Goal: Task Accomplishment & Management: Manage account settings

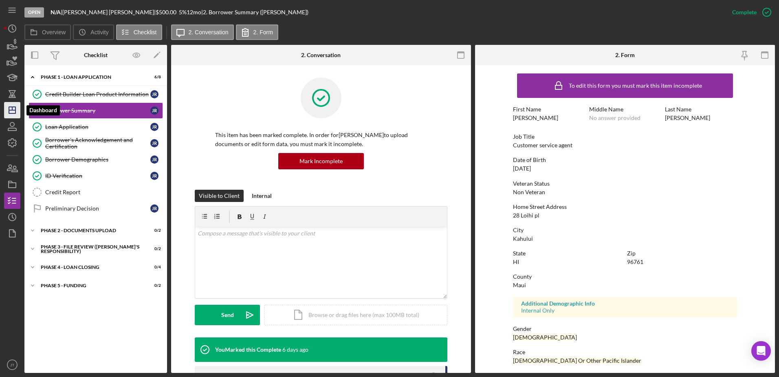
click at [18, 112] on icon "Icon/Dashboard" at bounding box center [12, 110] width 20 height 20
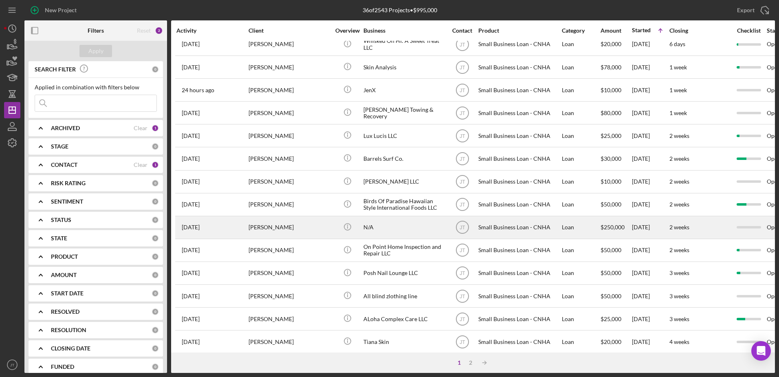
scroll to position [271, 0]
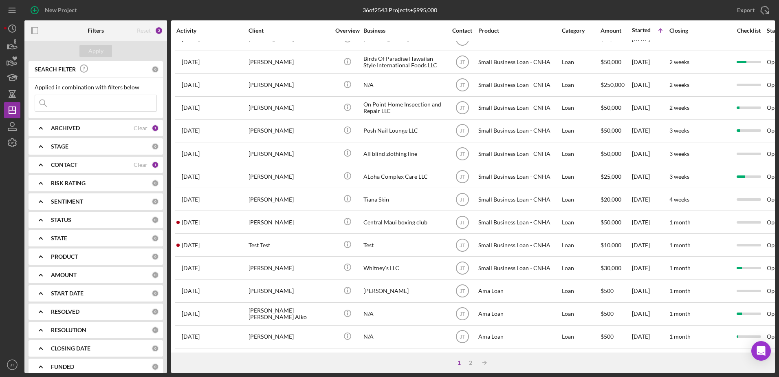
click at [623, 363] on div "1 2 Icon/Table Sort Arrow" at bounding box center [473, 362] width 604 height 20
click at [470, 364] on div "2" at bounding box center [470, 362] width 11 height 7
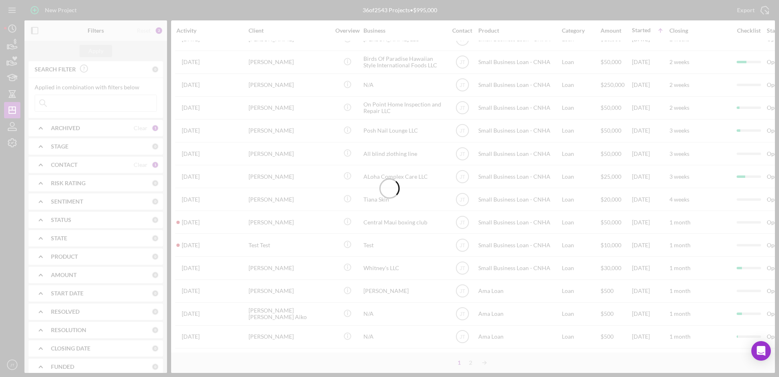
scroll to position [0, 0]
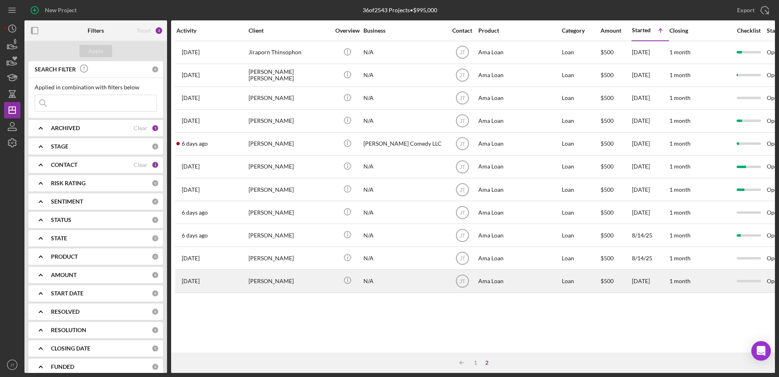
click at [271, 282] on div "[PERSON_NAME]" at bounding box center [290, 281] width 82 height 22
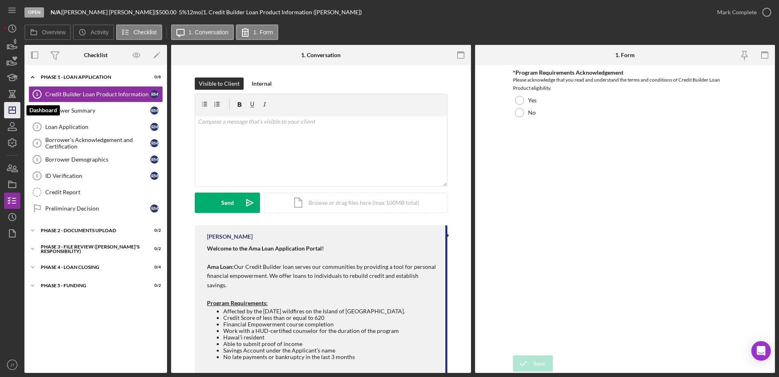
click at [16, 113] on icon "Icon/Dashboard" at bounding box center [12, 110] width 20 height 20
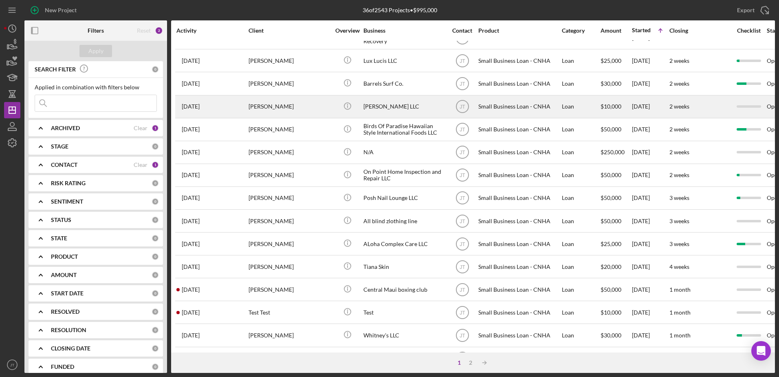
scroll to position [271, 0]
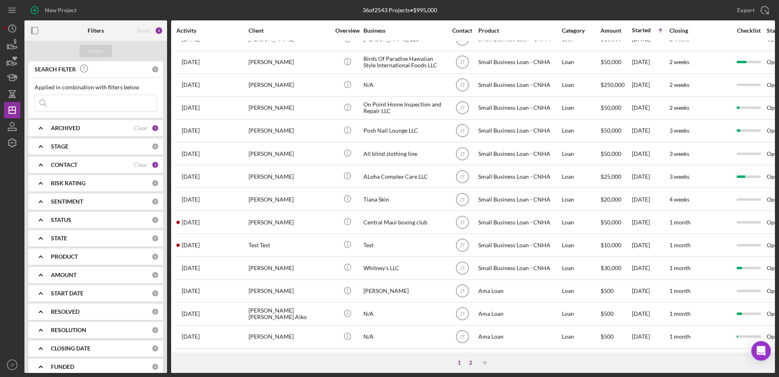
click at [471, 360] on div "2" at bounding box center [470, 362] width 11 height 7
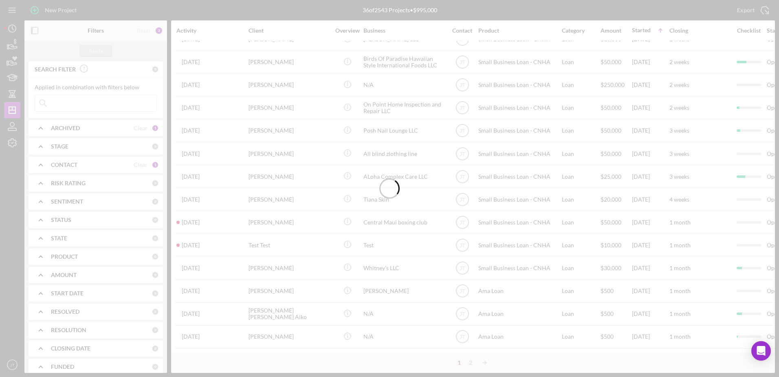
scroll to position [0, 0]
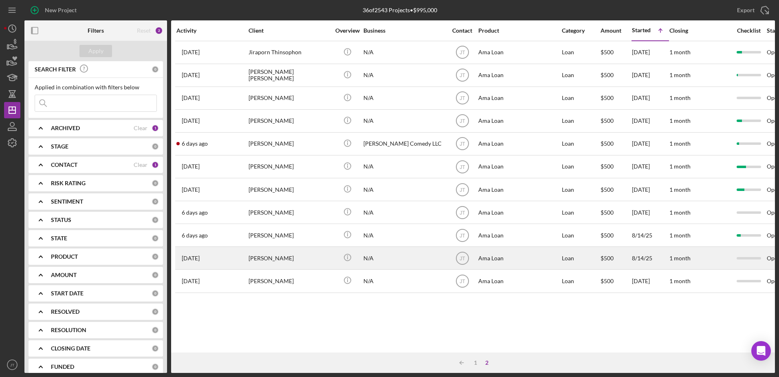
click at [260, 256] on div "[PERSON_NAME]" at bounding box center [290, 258] width 82 height 22
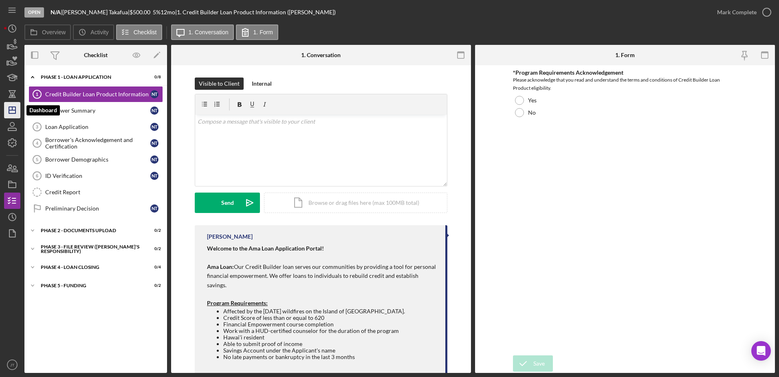
click at [9, 109] on polygon "button" at bounding box center [12, 110] width 7 height 7
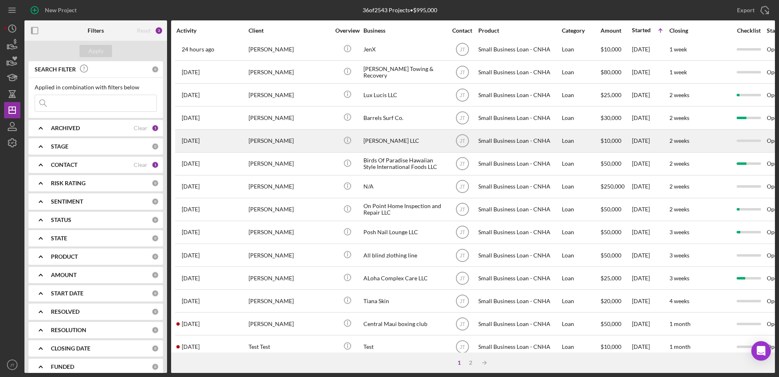
scroll to position [271, 0]
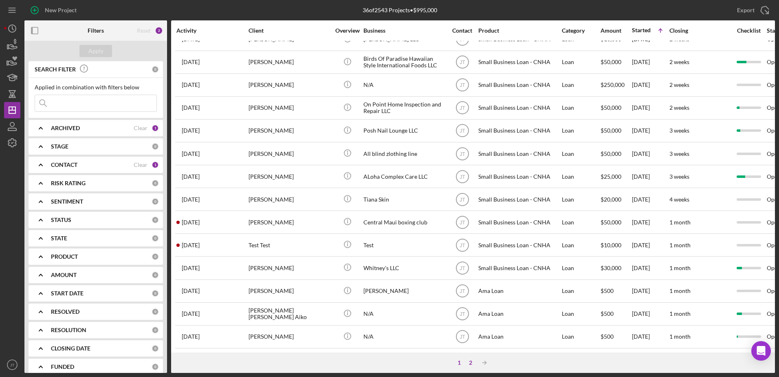
click at [472, 364] on div "2" at bounding box center [470, 362] width 11 height 7
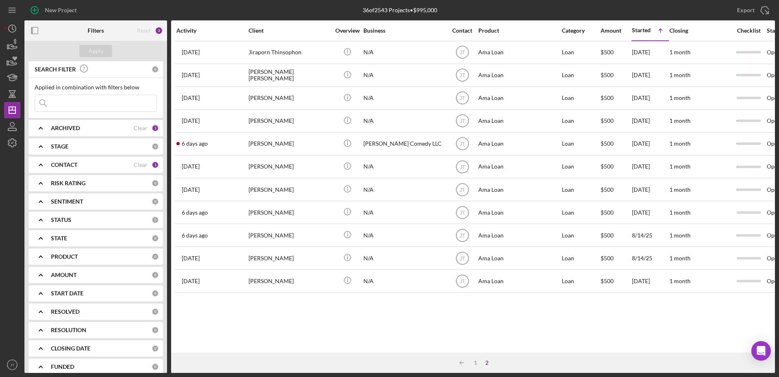
scroll to position [0, 0]
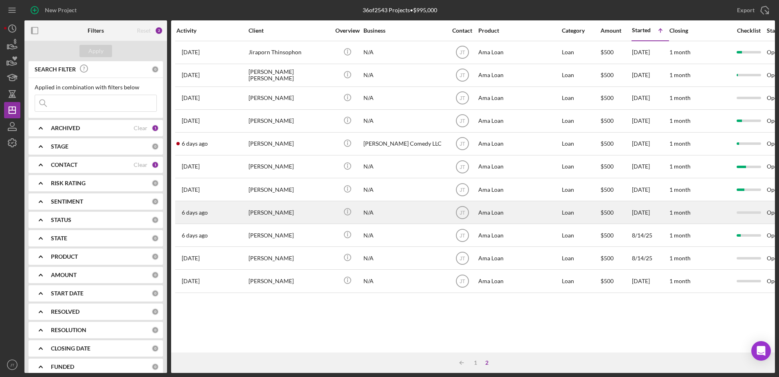
click at [270, 214] on div "[PERSON_NAME]" at bounding box center [290, 212] width 82 height 22
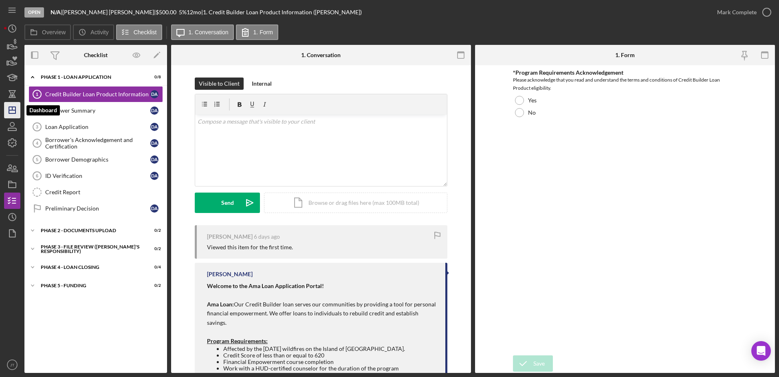
click at [15, 113] on polygon "button" at bounding box center [12, 110] width 7 height 7
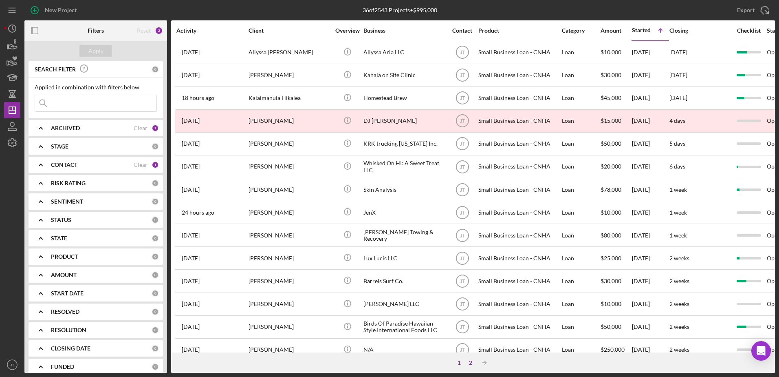
click at [470, 362] on div "2" at bounding box center [470, 362] width 11 height 7
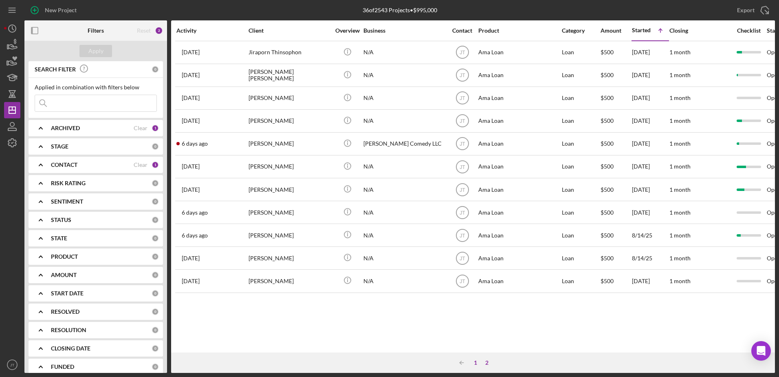
click at [474, 364] on div "1" at bounding box center [475, 362] width 11 height 7
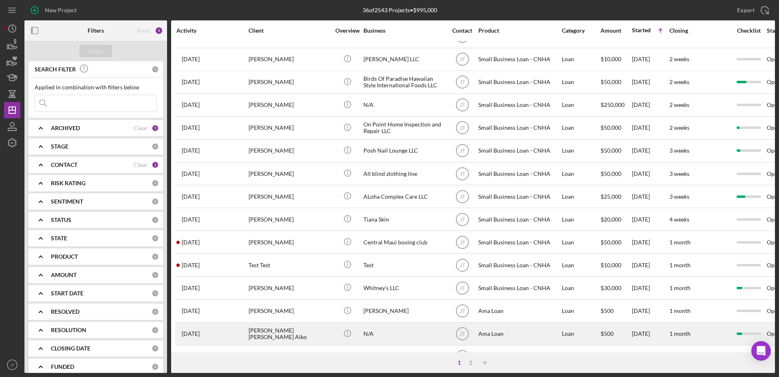
scroll to position [271, 0]
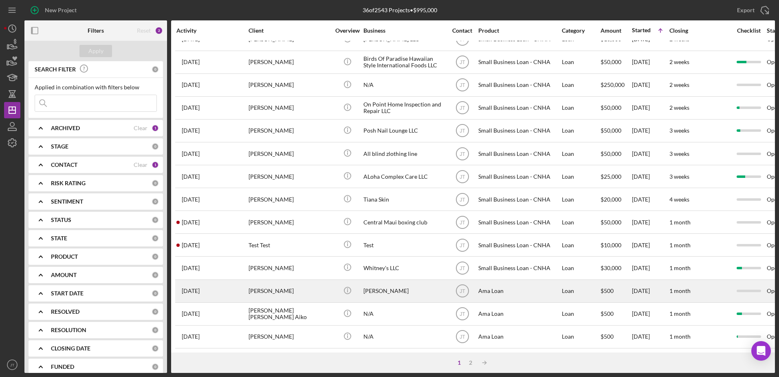
click at [256, 287] on div "[PERSON_NAME]" at bounding box center [290, 291] width 82 height 22
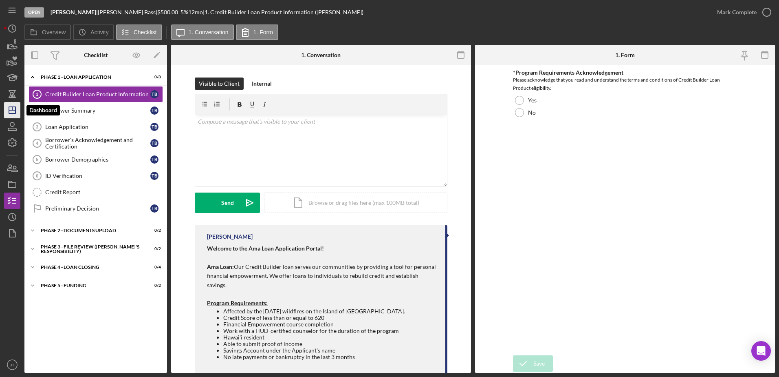
click at [15, 113] on polygon "button" at bounding box center [12, 110] width 7 height 7
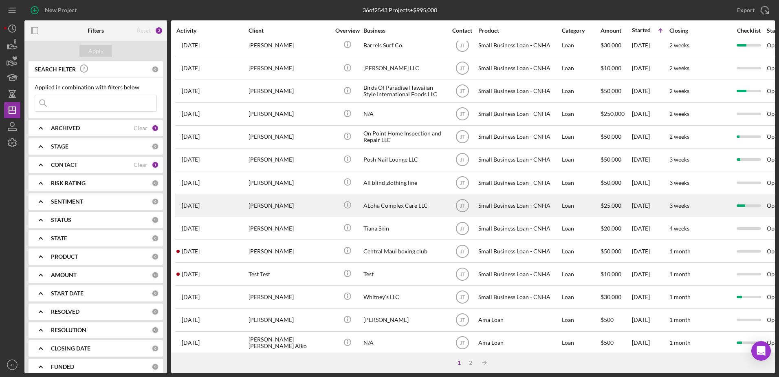
scroll to position [271, 0]
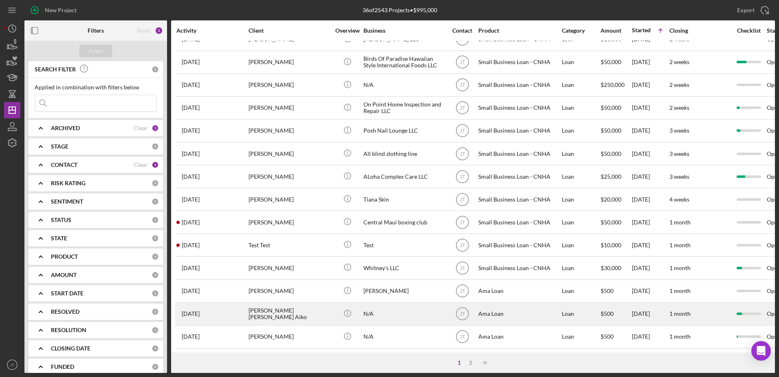
click at [298, 311] on div "[PERSON_NAME] [PERSON_NAME] Aiko" at bounding box center [290, 314] width 82 height 22
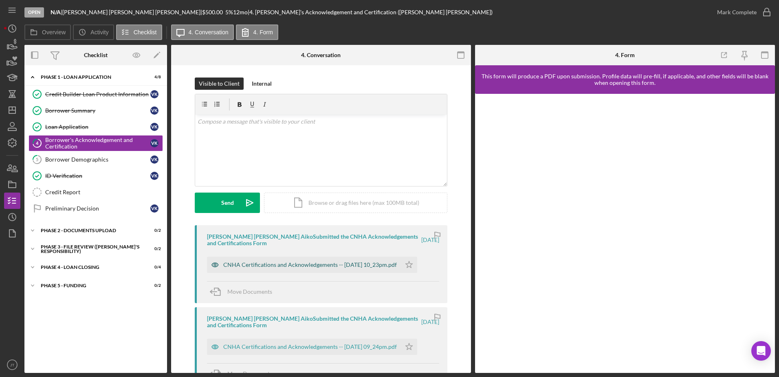
click at [380, 261] on div "CNHA Certifications and Acknowledgements -- [DATE] 10_23pm.pdf" at bounding box center [304, 264] width 194 height 16
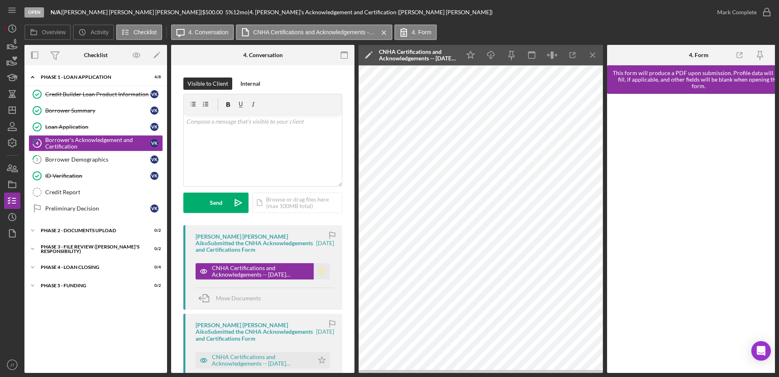
click at [319, 273] on icon "Icon/Star" at bounding box center [322, 271] width 16 height 16
click at [767, 14] on icon "button" at bounding box center [767, 12] width 20 height 20
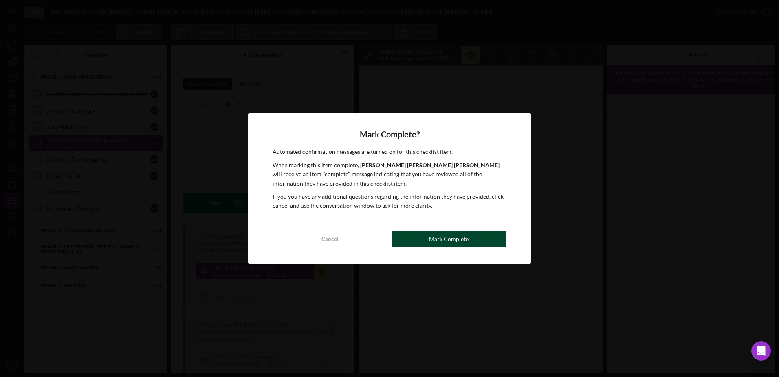
click at [476, 240] on button "Mark Complete" at bounding box center [449, 239] width 115 height 16
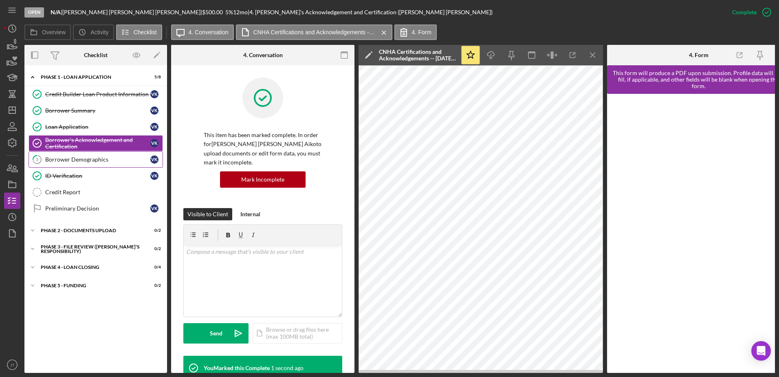
click at [102, 162] on div "Borrower Demographics" at bounding box center [97, 159] width 105 height 7
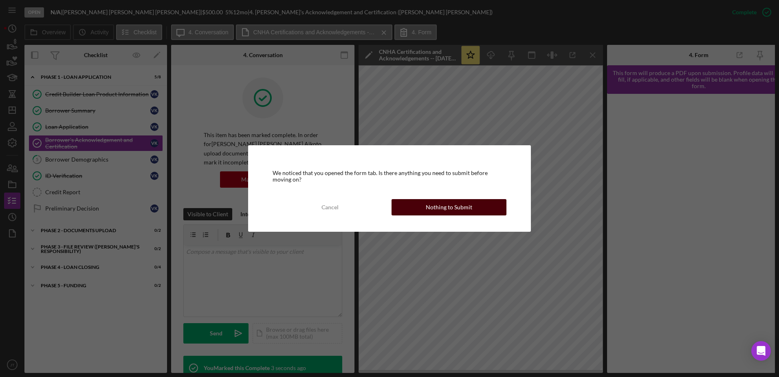
click at [405, 207] on button "Nothing to Submit" at bounding box center [449, 207] width 115 height 16
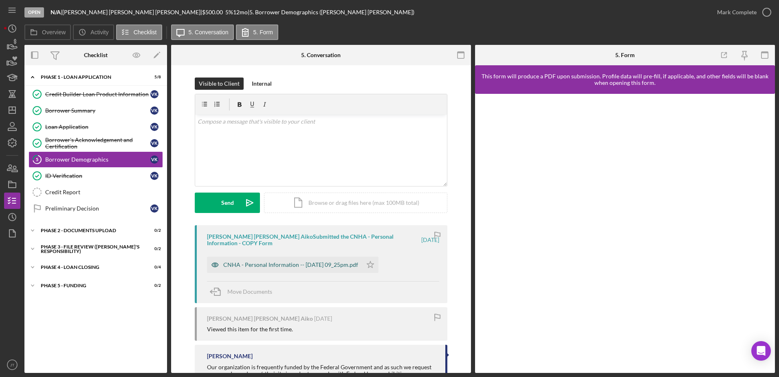
click at [326, 267] on div "CNHA - Personal Information -- [DATE] 09_25pm.pdf" at bounding box center [290, 264] width 135 height 7
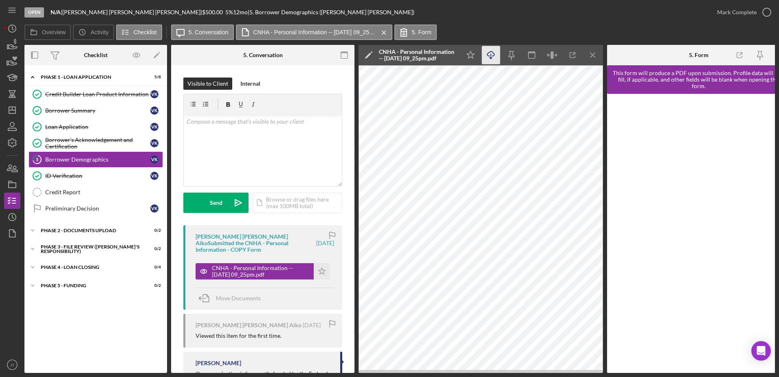
click at [487, 53] on icon "button" at bounding box center [490, 53] width 7 height 4
click at [322, 273] on icon "Icon/Star" at bounding box center [322, 271] width 16 height 16
click at [307, 254] on div "[PERSON_NAME] [PERSON_NAME] Aiko Submitted the CNHA - Personal Information - CO…" at bounding box center [262, 267] width 159 height 84
click at [241, 238] on div "[PERSON_NAME] [PERSON_NAME] Aiko Submitted the CNHA - Personal Information - CO…" at bounding box center [255, 243] width 119 height 20
click at [591, 47] on icon "Icon/Menu Close" at bounding box center [593, 55] width 18 height 18
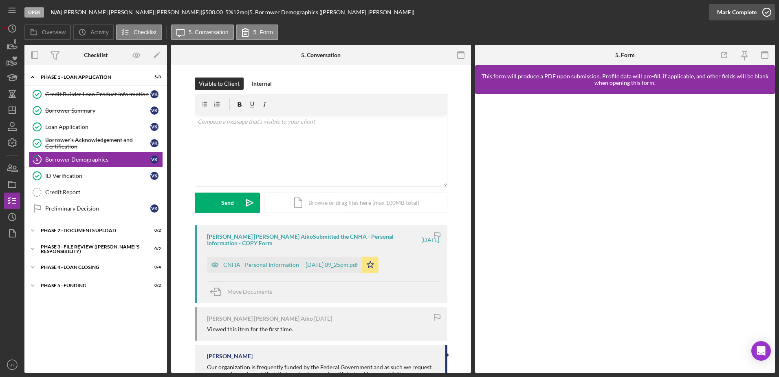
click at [765, 15] on icon "button" at bounding box center [767, 12] width 20 height 20
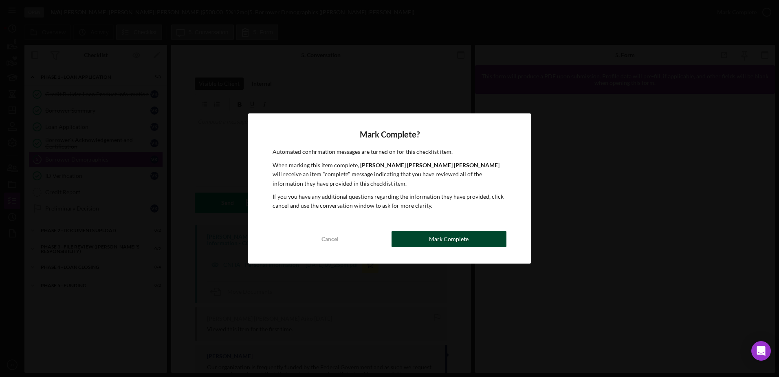
click at [421, 235] on button "Mark Complete" at bounding box center [449, 239] width 115 height 16
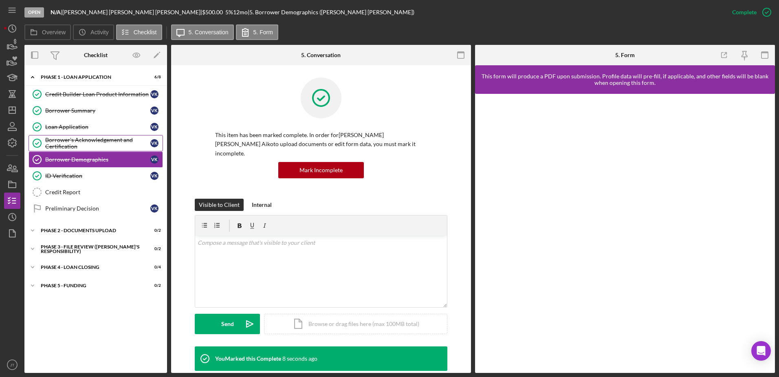
click at [92, 141] on div "Borrower's Acknowledgement and Certification" at bounding box center [97, 143] width 105 height 13
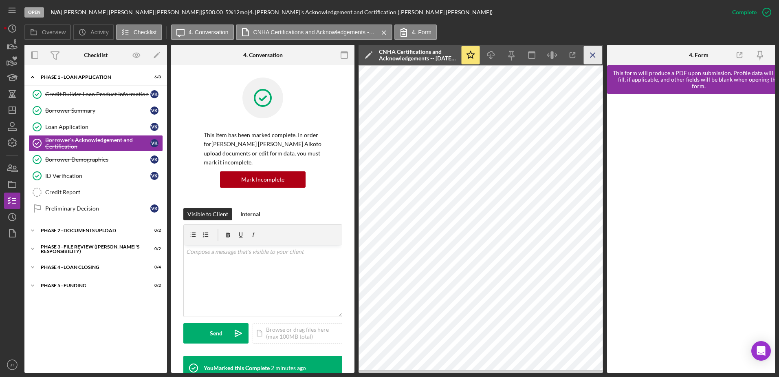
click at [588, 55] on icon "Icon/Menu Close" at bounding box center [593, 55] width 18 height 18
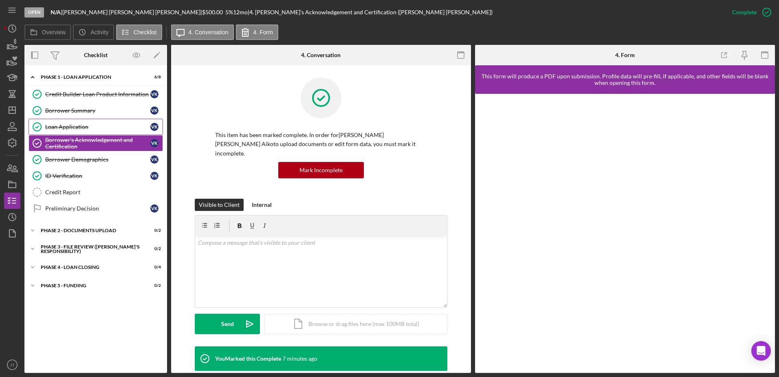
click at [106, 123] on div "Loan Application" at bounding box center [97, 126] width 105 height 7
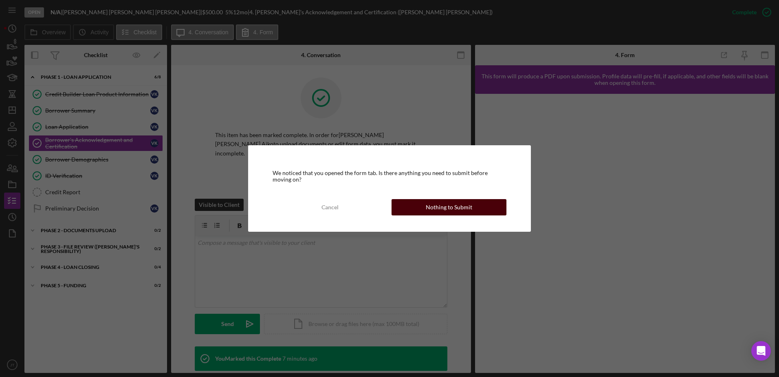
click at [419, 208] on button "Nothing to Submit" at bounding box center [449, 207] width 115 height 16
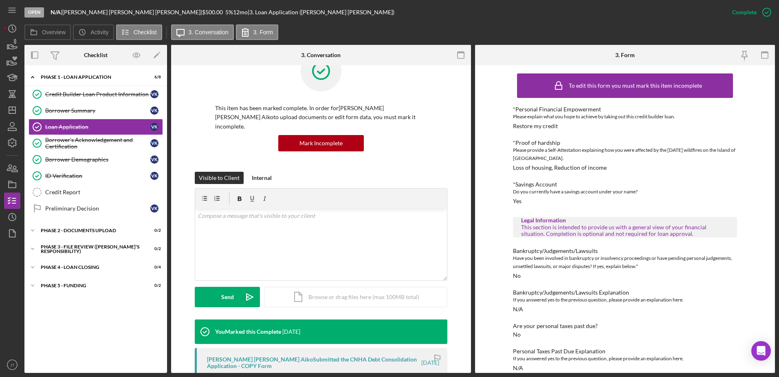
scroll to position [41, 0]
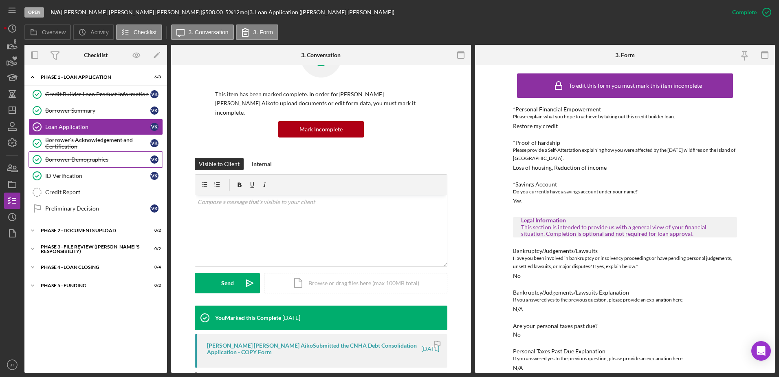
click at [109, 157] on div "Borrower Demographics" at bounding box center [97, 159] width 105 height 7
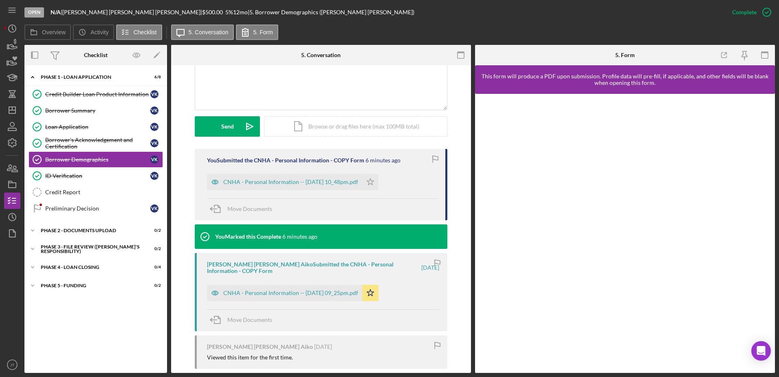
scroll to position [204, 0]
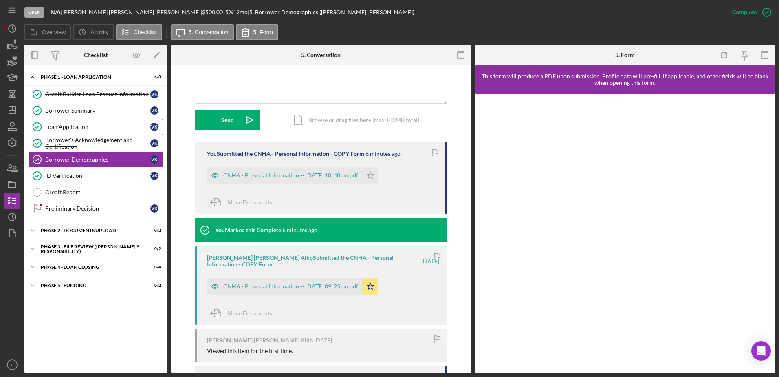
click at [96, 127] on div "Loan Application" at bounding box center [97, 126] width 105 height 7
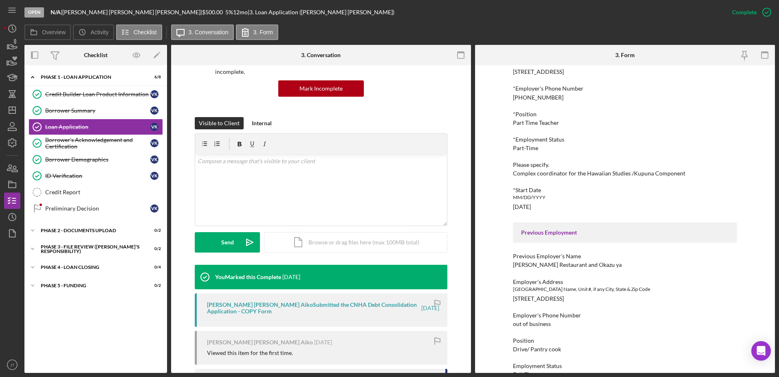
scroll to position [611, 0]
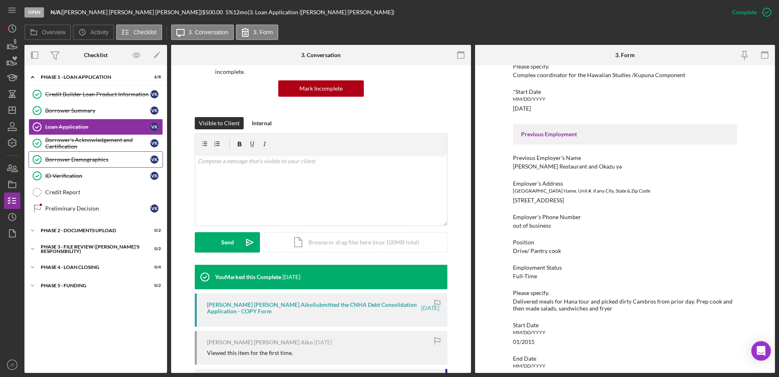
click at [104, 161] on div "Borrower Demographics" at bounding box center [97, 159] width 105 height 7
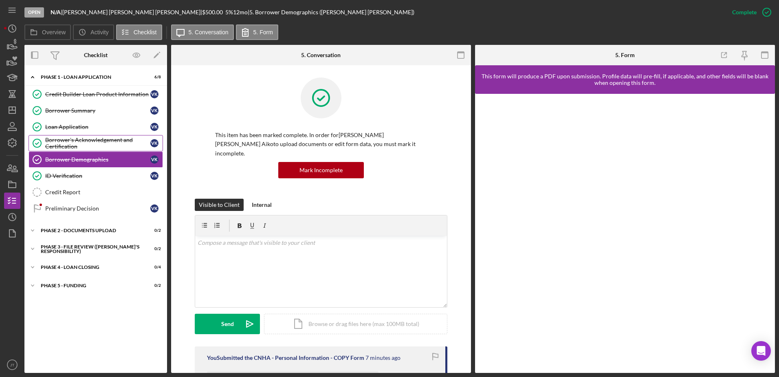
click at [103, 143] on div "Borrower's Acknowledgement and Certification" at bounding box center [97, 143] width 105 height 13
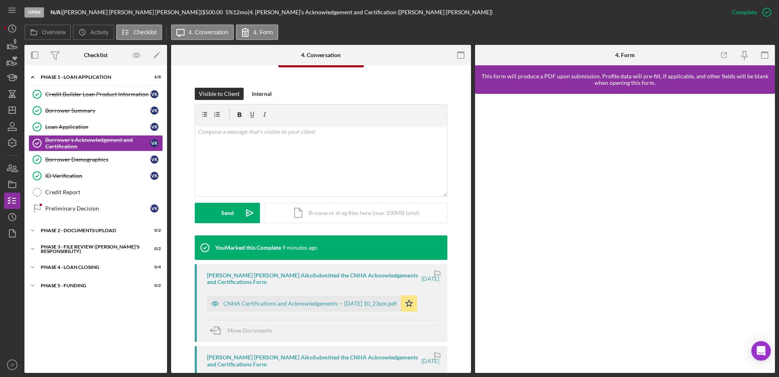
scroll to position [122, 0]
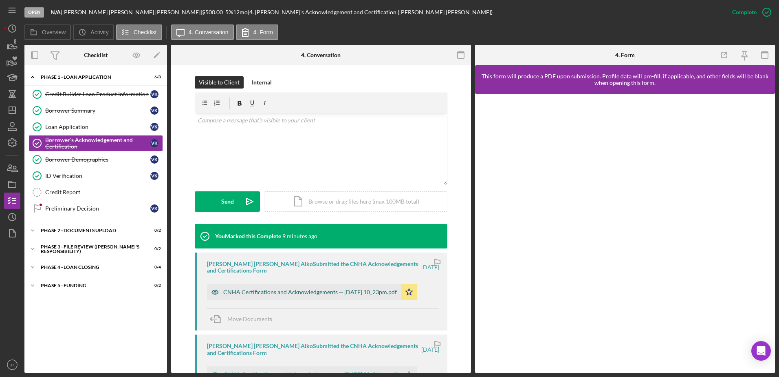
click at [324, 289] on div "CNHA Certifications and Acknowledgements -- [DATE] 10_23pm.pdf" at bounding box center [310, 292] width 174 height 7
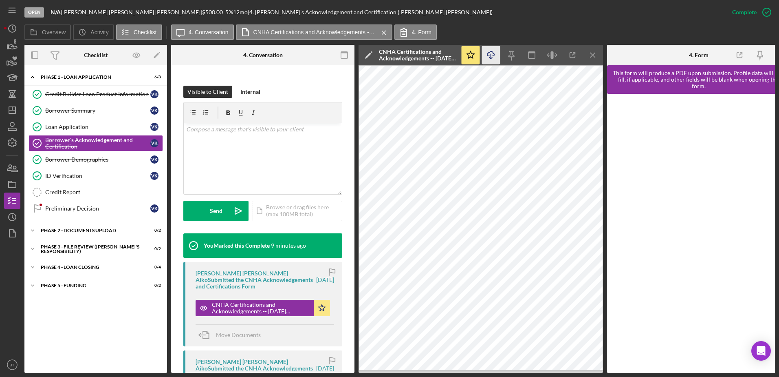
click at [488, 54] on icon "Icon/Download" at bounding box center [491, 55] width 18 height 18
click at [95, 180] on link "ID Verification ID Verification V K" at bounding box center [96, 176] width 134 height 16
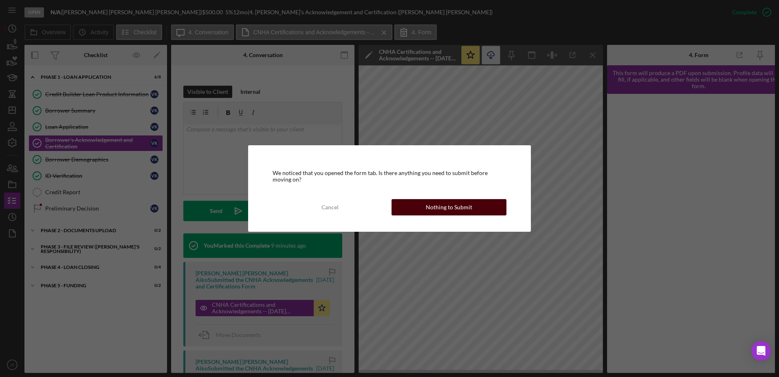
click at [411, 209] on button "Nothing to Submit" at bounding box center [449, 207] width 115 height 16
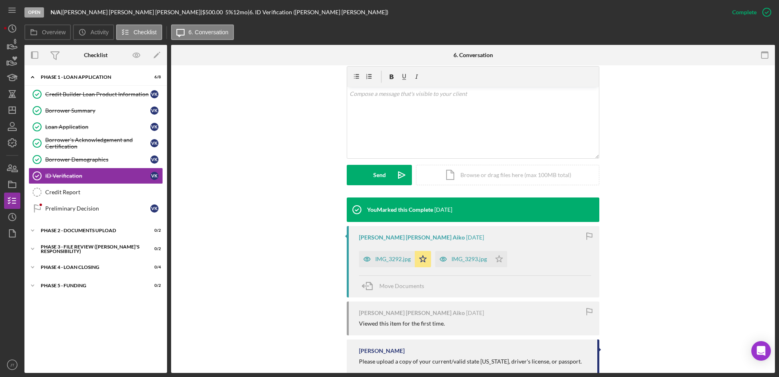
scroll to position [158, 0]
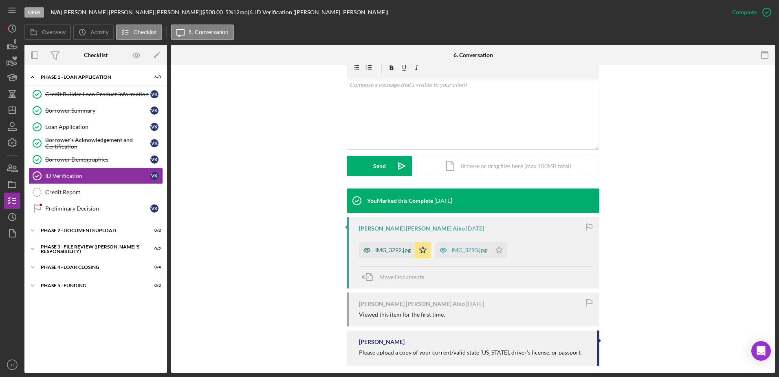
click at [393, 247] on div "IMG_3292.jpg" at bounding box center [392, 250] width 35 height 7
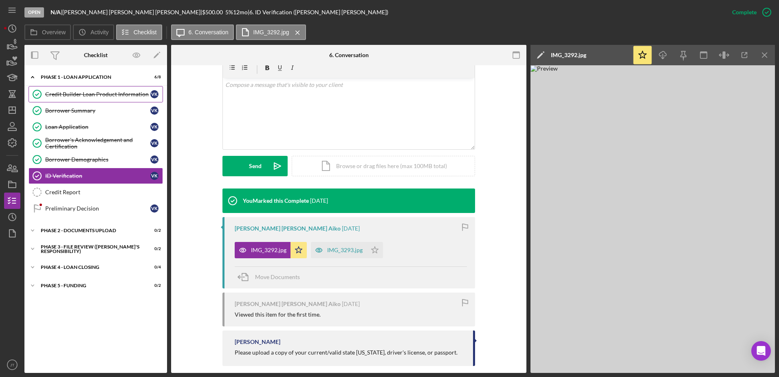
click at [113, 98] on link "Credit Builder Loan Product Information Credit Builder Loan Product Information…" at bounding box center [96, 94] width 134 height 16
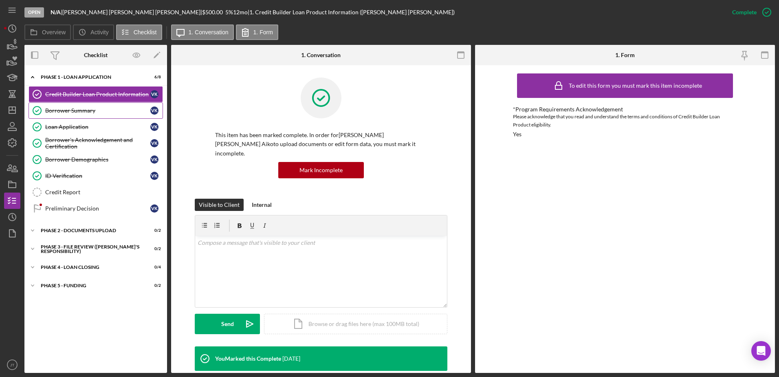
click at [105, 112] on div "Borrower Summary" at bounding box center [97, 110] width 105 height 7
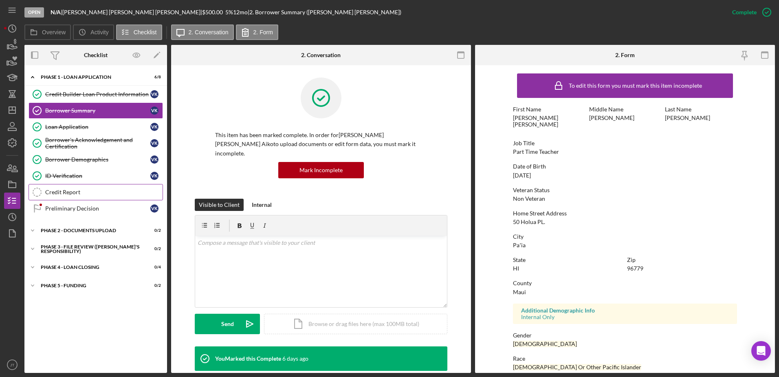
click at [65, 196] on link "Credit Report Credit Report" at bounding box center [96, 192] width 134 height 16
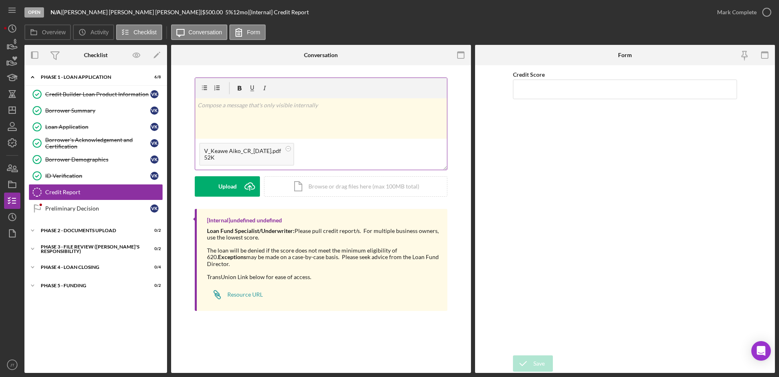
click at [255, 115] on div "v Color teal Color pink Remove color Add row above Add row below Add column bef…" at bounding box center [321, 118] width 252 height 40
click at [546, 83] on input "Credit Score" at bounding box center [625, 89] width 224 height 20
type input "469"
click at [287, 110] on div "v Color teal Color pink Remove color Add row above Add row below Add column bef…" at bounding box center [321, 118] width 252 height 40
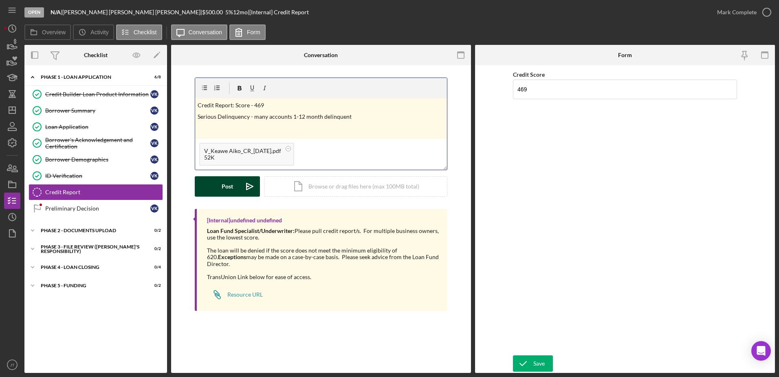
click at [231, 191] on div "Post" at bounding box center [227, 186] width 11 height 20
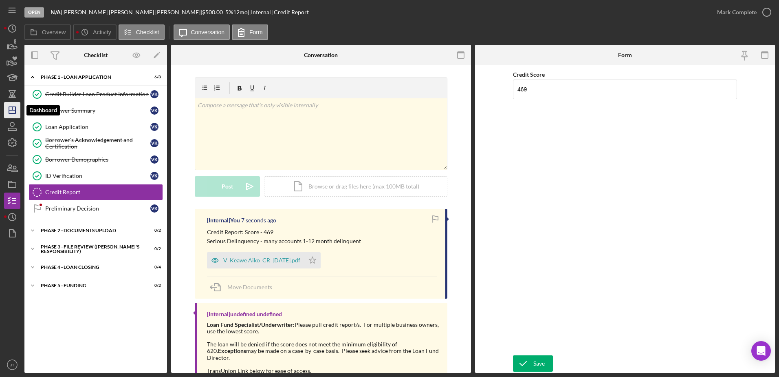
click at [13, 112] on icon "Icon/Dashboard" at bounding box center [12, 110] width 20 height 20
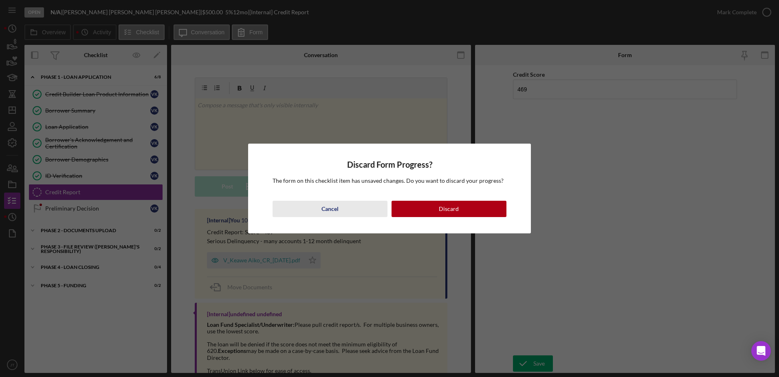
click at [334, 213] on div "Cancel" at bounding box center [330, 209] width 17 height 16
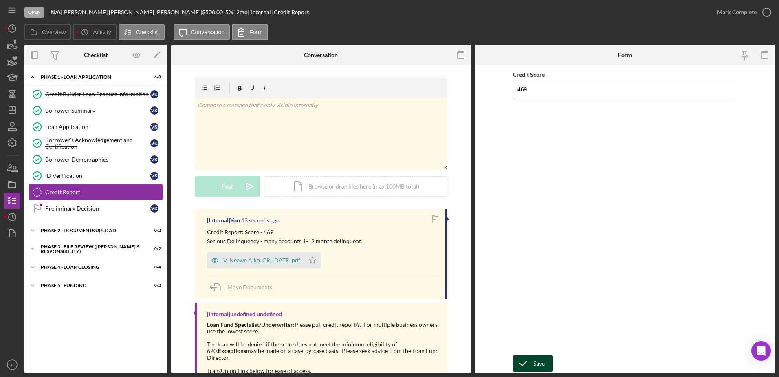
click at [540, 366] on div "Save" at bounding box center [538, 363] width 11 height 16
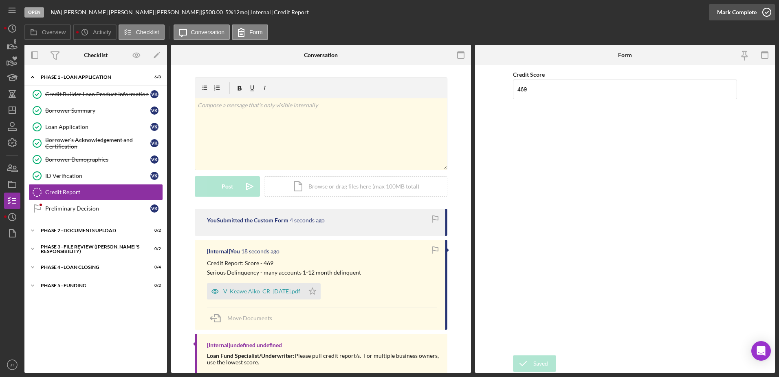
click at [769, 13] on icon "button" at bounding box center [767, 12] width 20 height 20
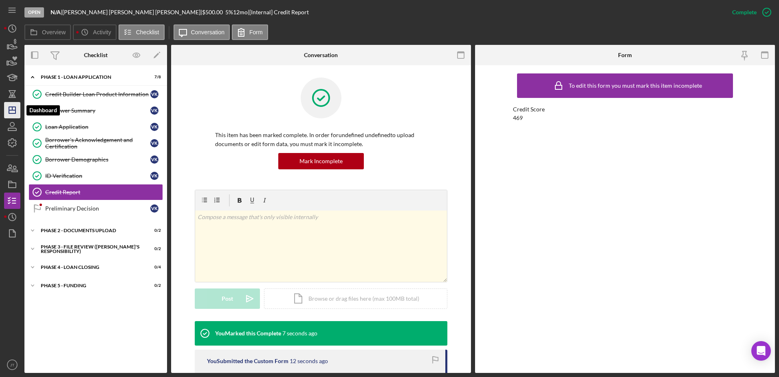
click at [17, 110] on icon "Icon/Dashboard" at bounding box center [12, 110] width 20 height 20
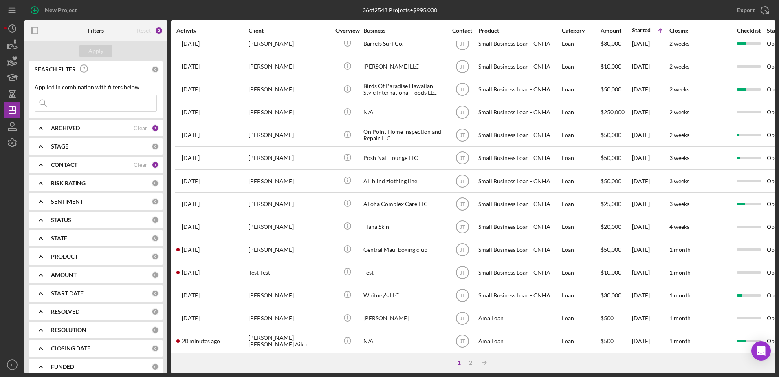
scroll to position [271, 0]
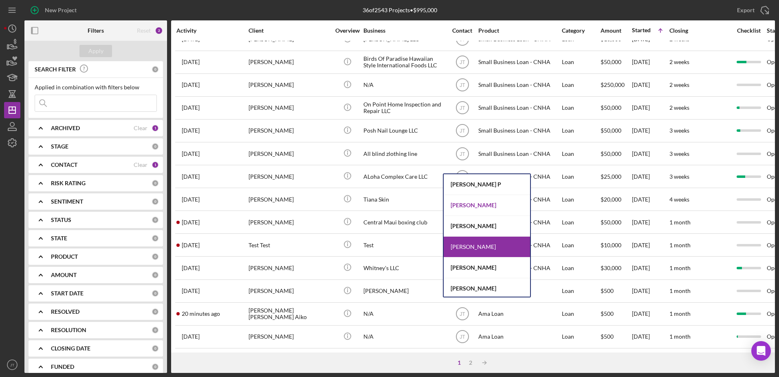
click at [472, 203] on div "[PERSON_NAME]" at bounding box center [487, 205] width 86 height 21
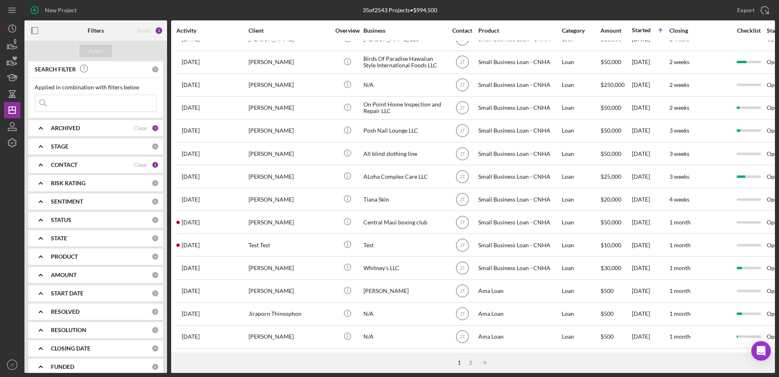
click at [99, 167] on div "CONTACT" at bounding box center [92, 164] width 83 height 7
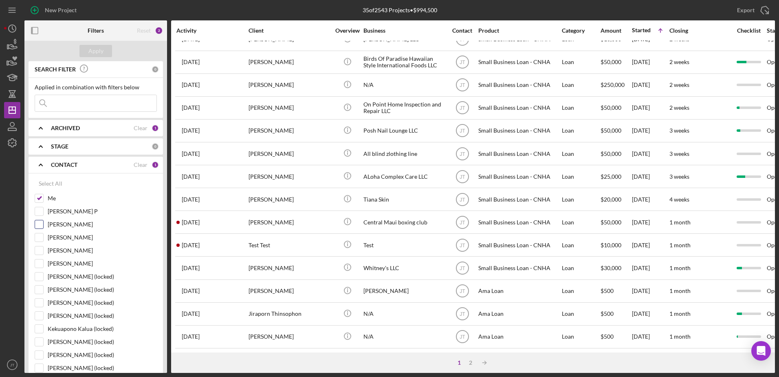
click at [42, 225] on input "[PERSON_NAME]" at bounding box center [39, 224] width 8 height 8
checkbox input "true"
click at [40, 196] on input "Me" at bounding box center [39, 198] width 8 height 8
checkbox input "false"
click at [101, 49] on div "Apply" at bounding box center [95, 51] width 15 height 12
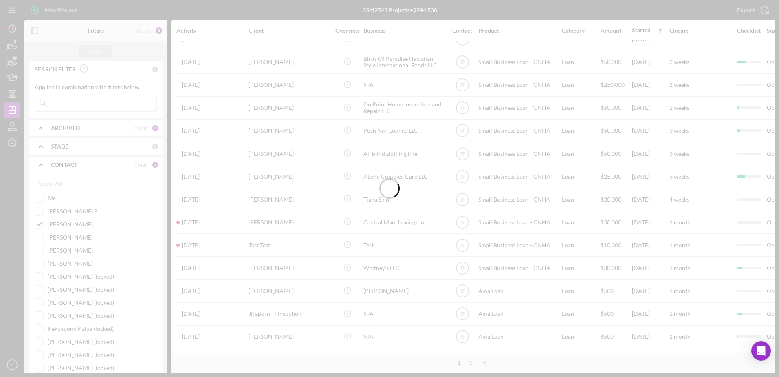
scroll to position [0, 0]
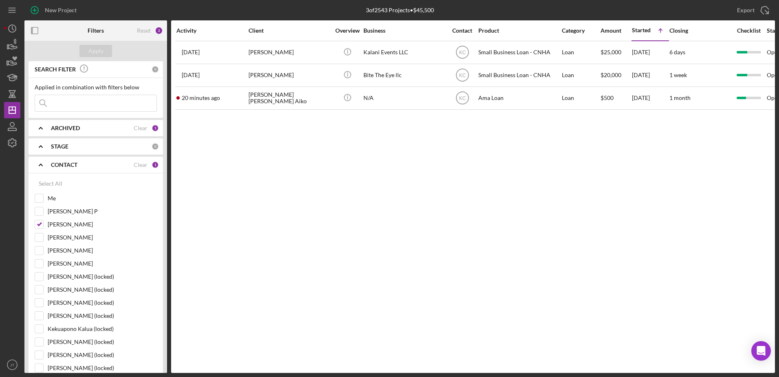
drag, startPoint x: 483, startPoint y: 250, endPoint x: 492, endPoint y: 253, distance: 10.2
click at [483, 250] on div "Activity Client Overview Business Contact Product Category Amount Started Icon/…" at bounding box center [473, 196] width 604 height 352
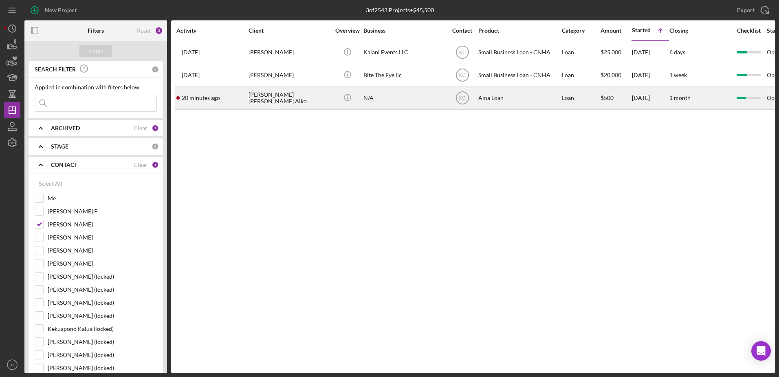
click at [289, 102] on div "[PERSON_NAME] [PERSON_NAME] Aiko" at bounding box center [290, 98] width 82 height 22
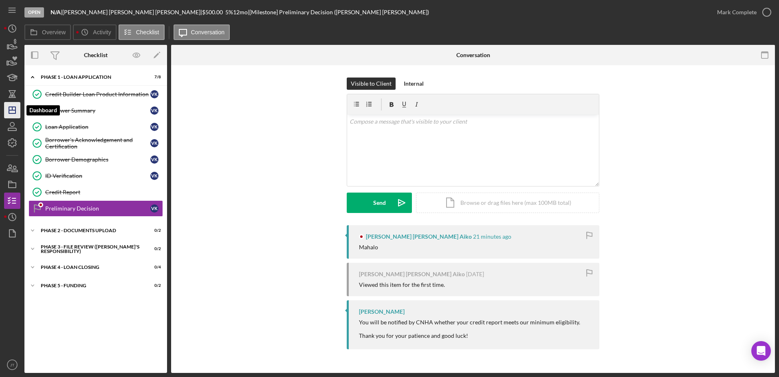
click at [15, 110] on line "button" at bounding box center [12, 110] width 7 height 0
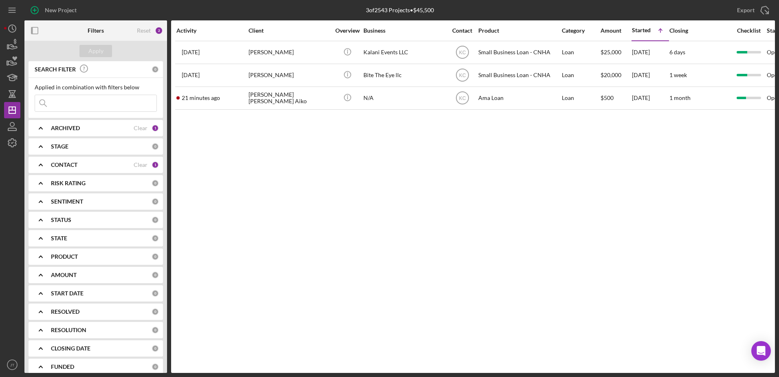
click at [107, 163] on div "CONTACT" at bounding box center [92, 164] width 83 height 7
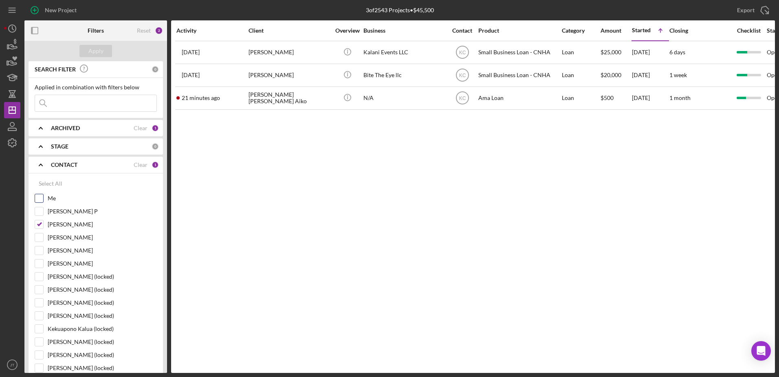
click at [41, 197] on input "Me" at bounding box center [39, 198] width 8 height 8
checkbox input "true"
click at [37, 227] on input "[PERSON_NAME]" at bounding box center [39, 224] width 8 height 8
checkbox input "false"
click at [97, 50] on div "Apply" at bounding box center [95, 51] width 15 height 12
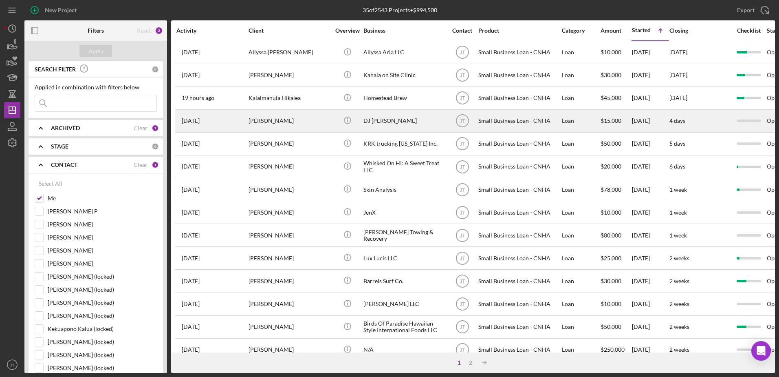
click at [280, 116] on div "[PERSON_NAME]" at bounding box center [290, 121] width 82 height 22
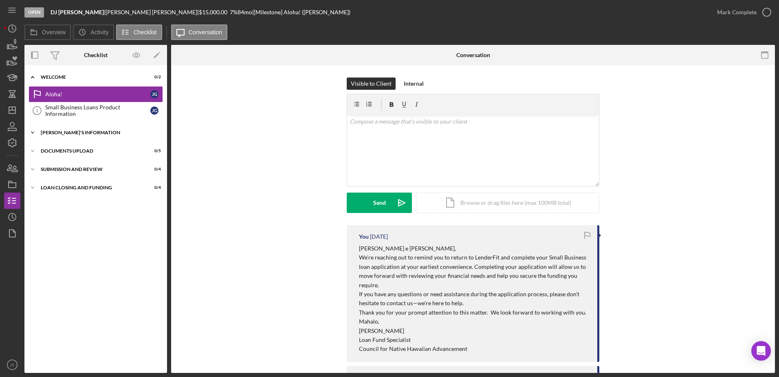
click at [34, 134] on icon "Icon/Expander" at bounding box center [32, 132] width 16 height 16
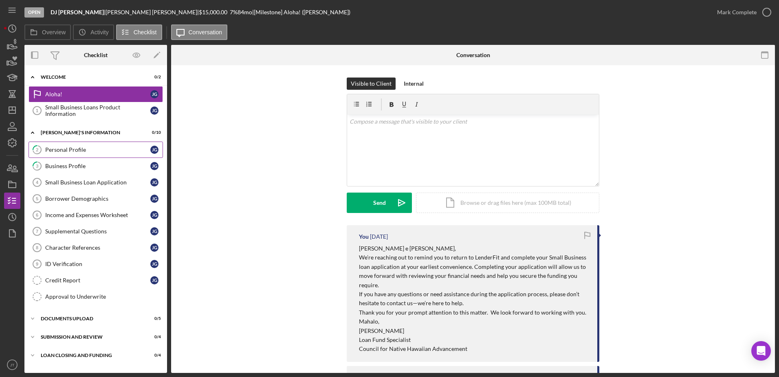
click at [74, 152] on div "Personal Profile" at bounding box center [97, 149] width 105 height 7
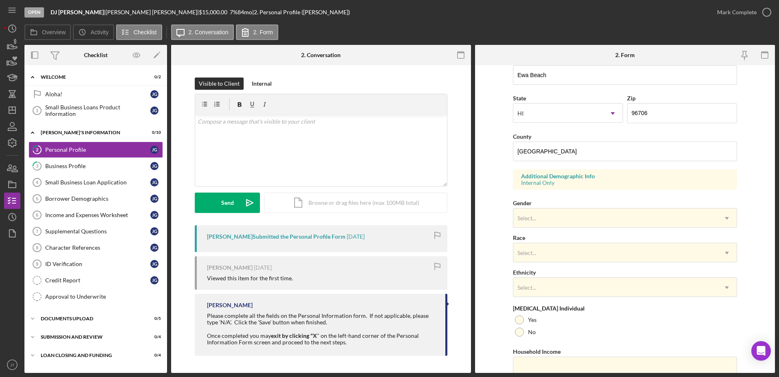
scroll to position [237, 0]
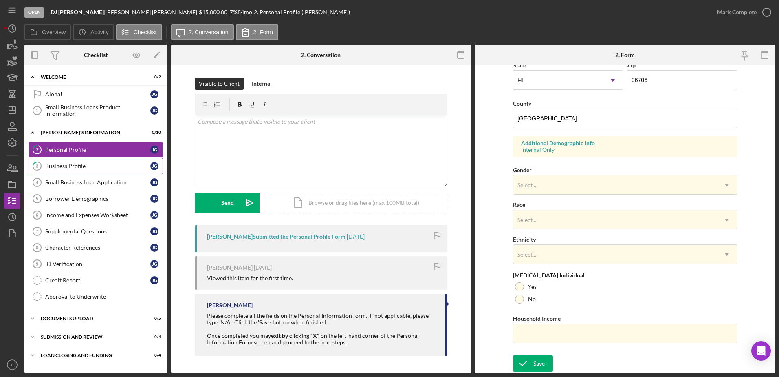
click at [95, 164] on div "Business Profile" at bounding box center [97, 166] width 105 height 7
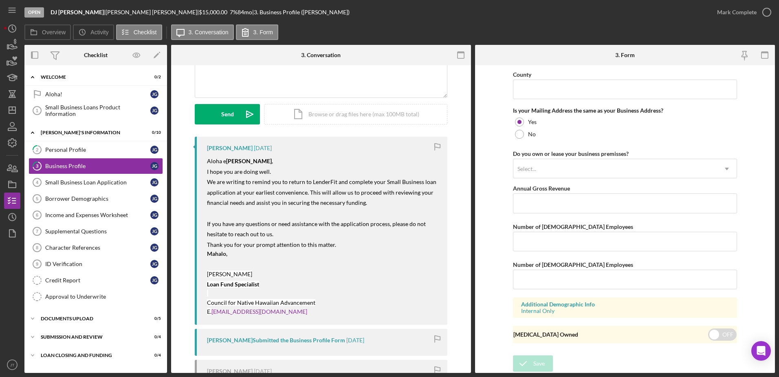
scroll to position [69, 0]
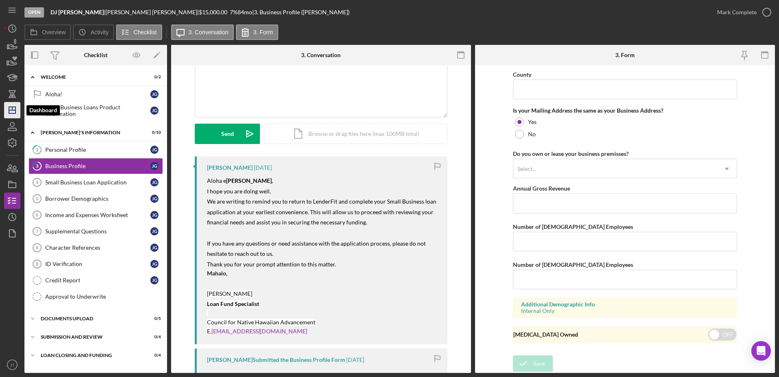
click at [17, 110] on icon "Icon/Dashboard" at bounding box center [12, 110] width 20 height 20
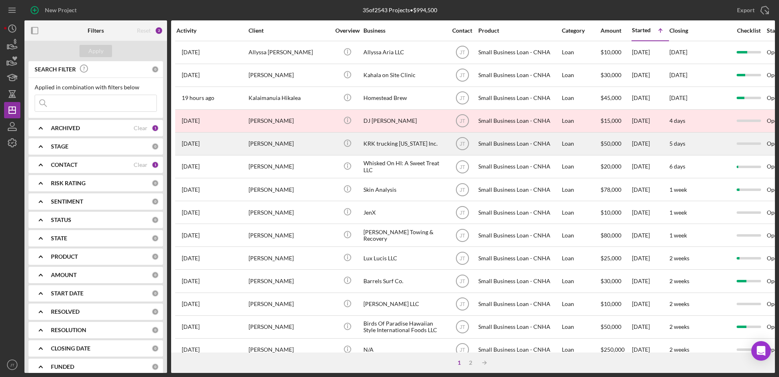
click at [382, 143] on div "KRK trucking [US_STATE] Inc." at bounding box center [405, 144] width 82 height 22
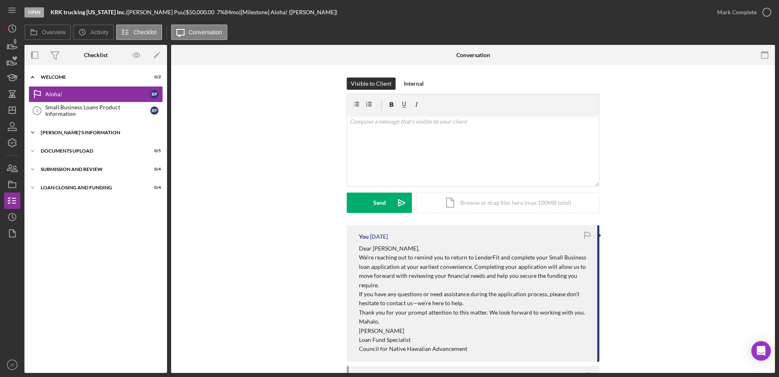
click at [31, 130] on icon "Icon/Expander" at bounding box center [32, 132] width 16 height 16
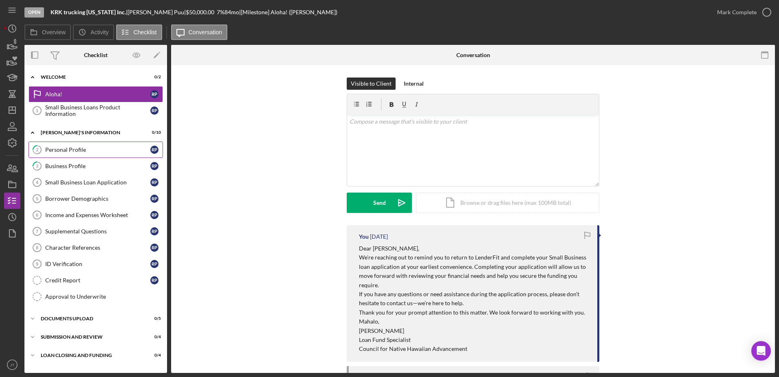
click at [105, 148] on div "Personal Profile" at bounding box center [97, 149] width 105 height 7
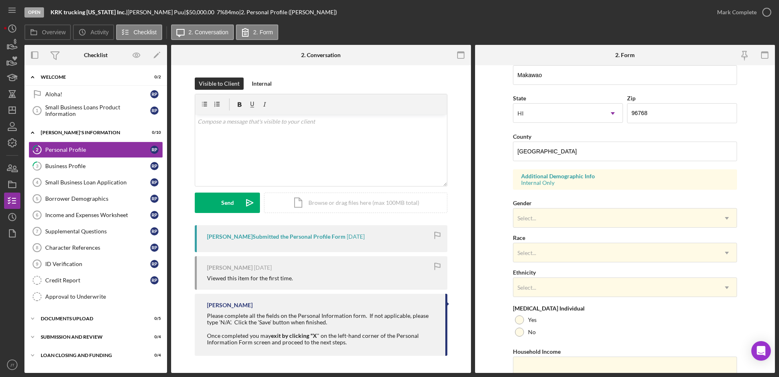
scroll to position [237, 0]
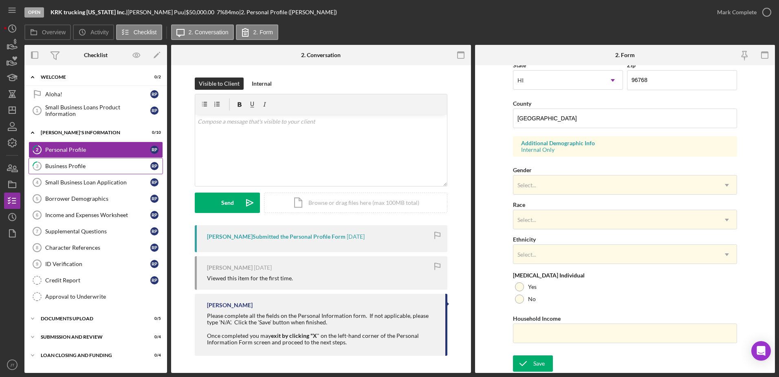
click at [101, 172] on link "3 Business Profile R P" at bounding box center [96, 166] width 134 height 16
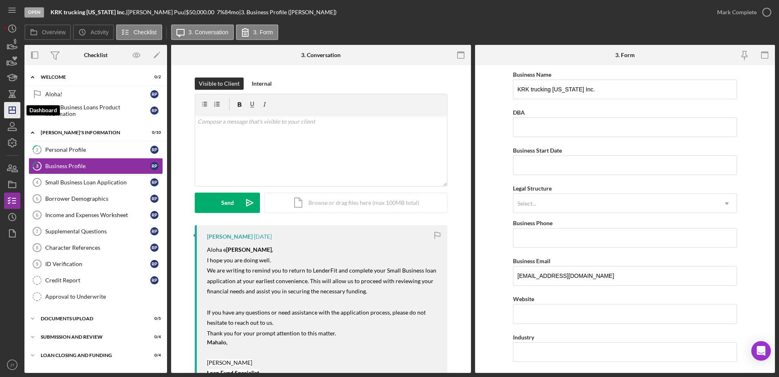
click at [12, 112] on icon "Icon/Dashboard" at bounding box center [12, 110] width 20 height 20
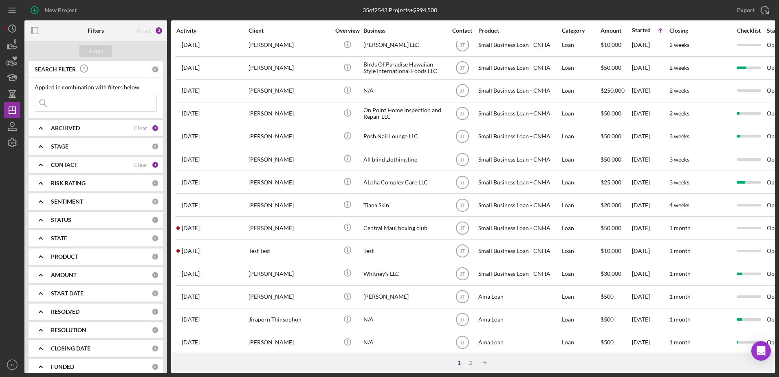
scroll to position [271, 0]
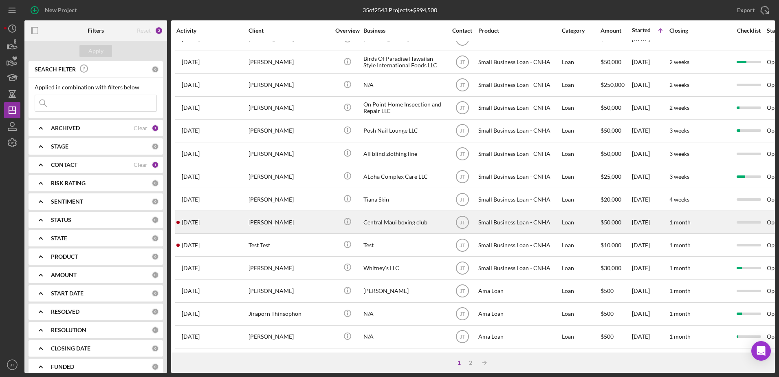
click at [255, 217] on div "[PERSON_NAME]" at bounding box center [290, 222] width 82 height 22
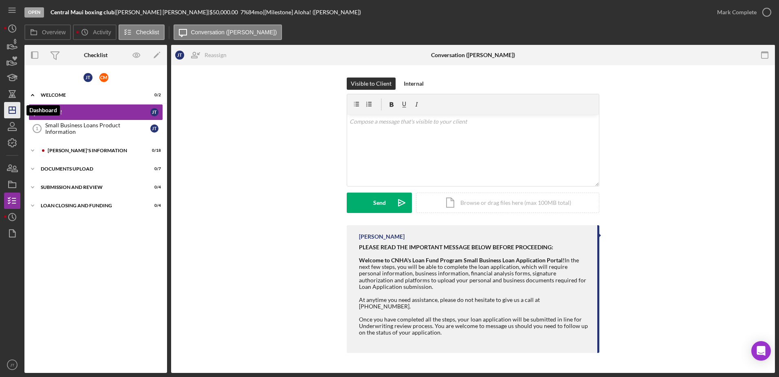
click at [16, 108] on icon "Icon/Dashboard" at bounding box center [12, 110] width 20 height 20
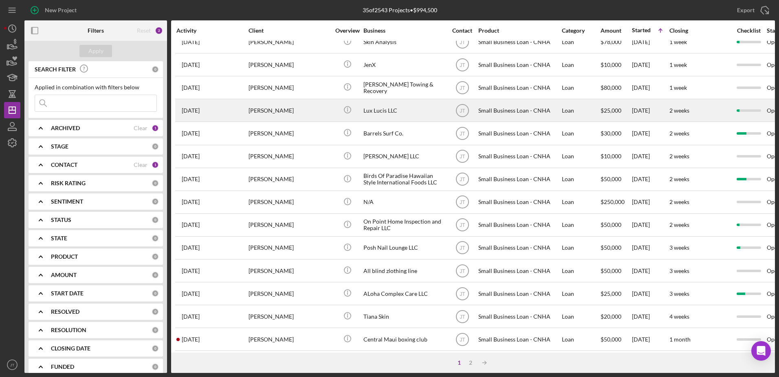
scroll to position [163, 0]
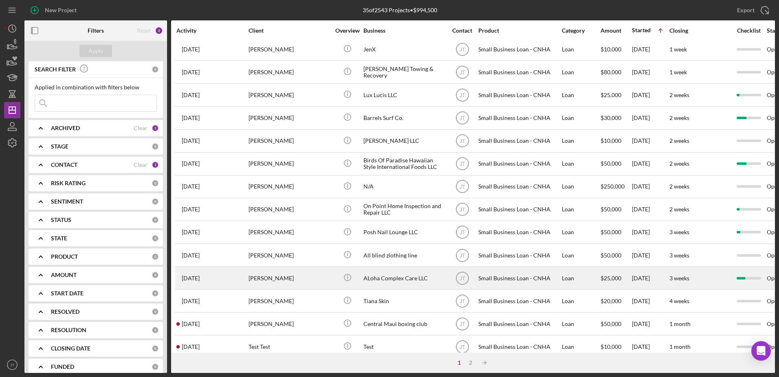
click at [401, 279] on div "ALoha Complex Care LLC" at bounding box center [405, 278] width 82 height 22
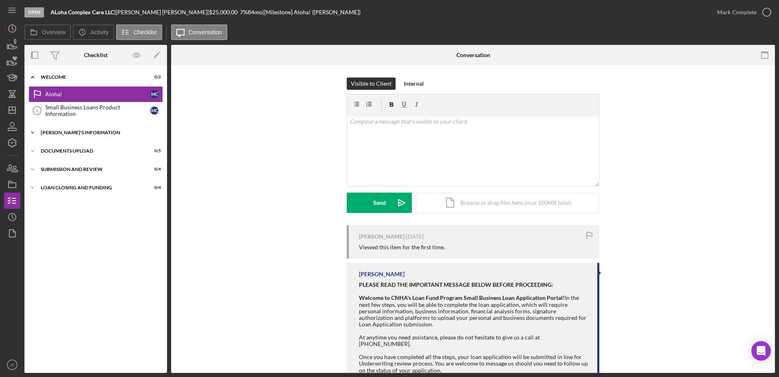
click at [31, 131] on icon "Icon/Expander" at bounding box center [32, 132] width 16 height 16
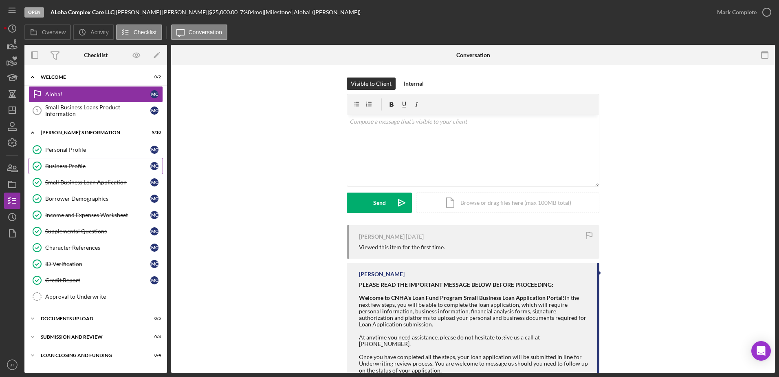
click at [106, 167] on div "Business Profile" at bounding box center [97, 166] width 105 height 7
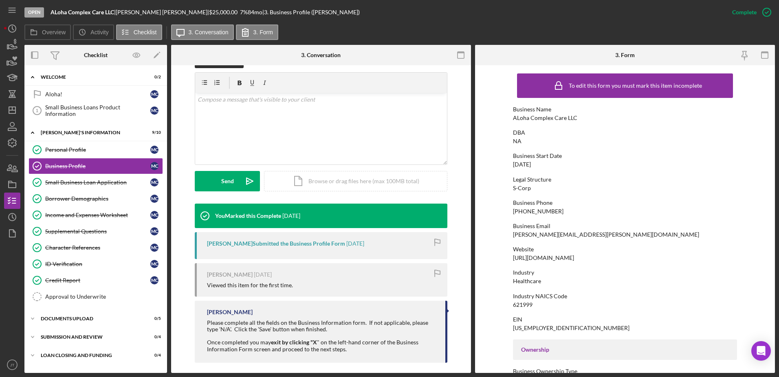
scroll to position [140, 0]
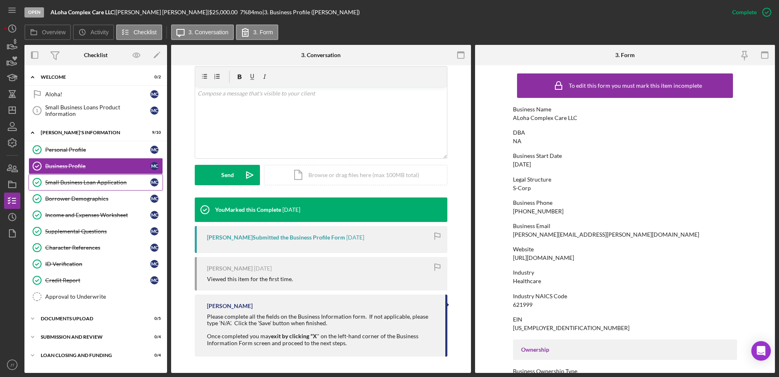
click at [83, 184] on div "Small Business Loan Application" at bounding box center [97, 182] width 105 height 7
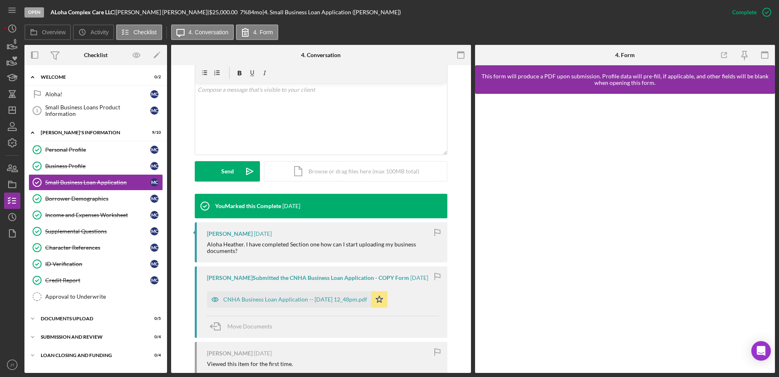
scroll to position [163, 0]
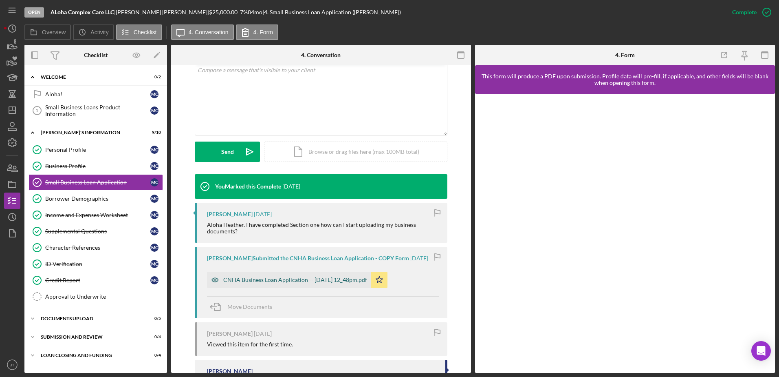
click at [326, 283] on div "CNHA Business Loan Application -- [DATE] 12_48pm.pdf" at bounding box center [295, 279] width 144 height 7
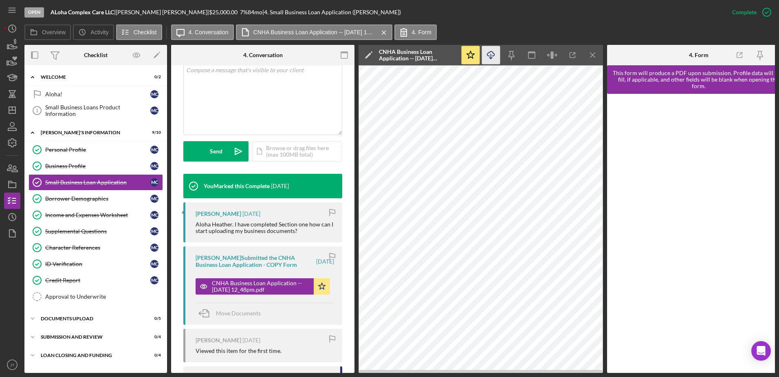
click at [489, 56] on icon "button" at bounding box center [490, 53] width 7 height 4
click at [591, 60] on icon "Icon/Menu Close" at bounding box center [593, 55] width 18 height 18
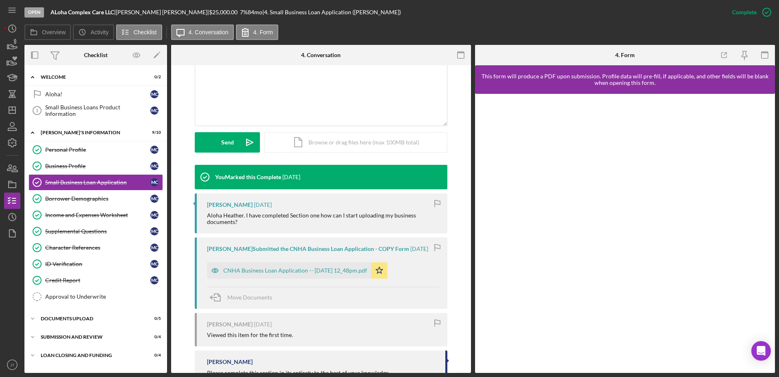
scroll to position [163, 0]
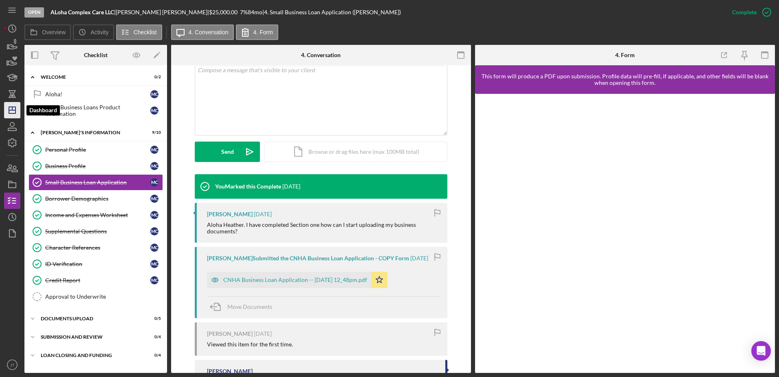
click at [9, 111] on polygon "button" at bounding box center [12, 110] width 7 height 7
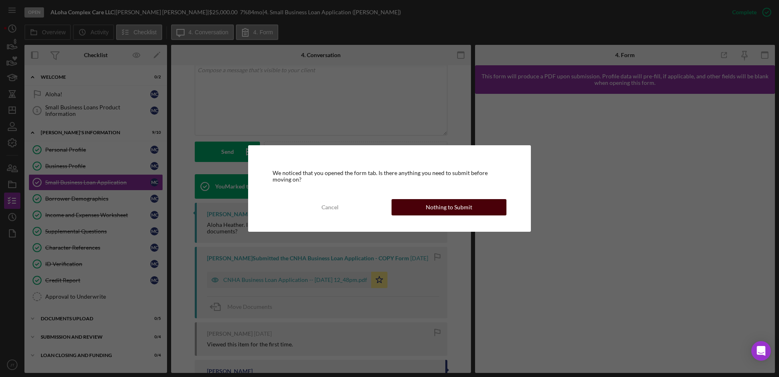
click at [429, 206] on div "Nothing to Submit" at bounding box center [449, 207] width 46 height 16
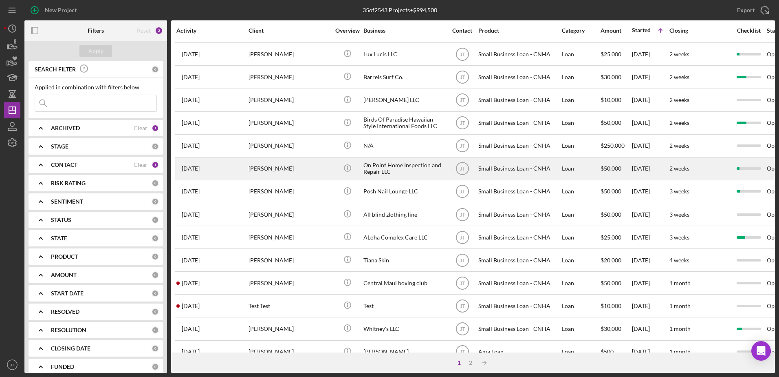
scroll to position [271, 0]
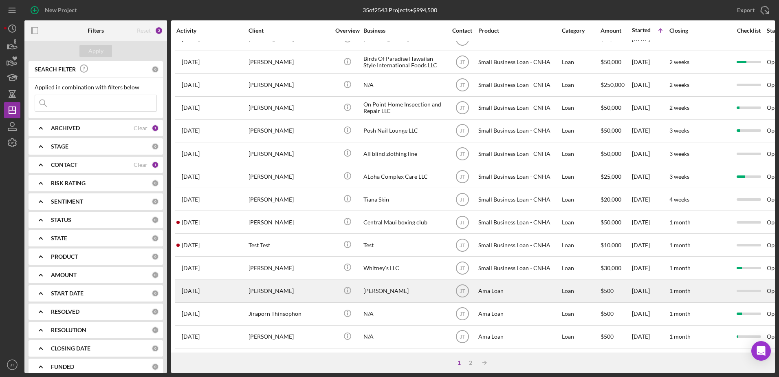
click at [269, 286] on div "[PERSON_NAME]" at bounding box center [290, 291] width 82 height 22
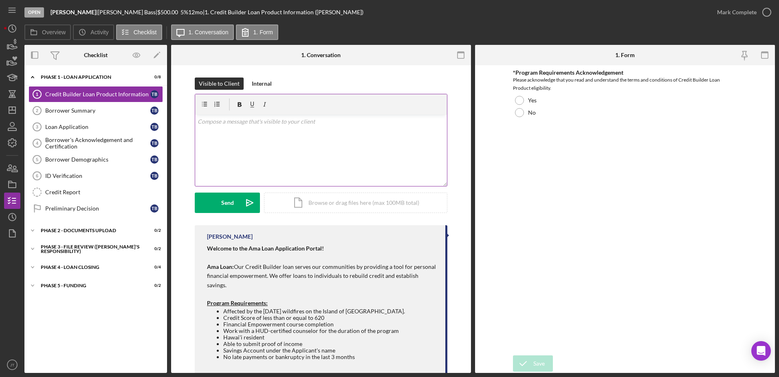
click at [275, 126] on p at bounding box center [321, 121] width 247 height 9
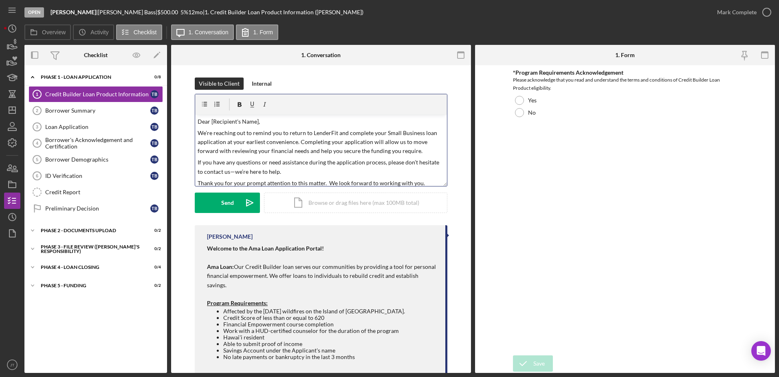
click at [256, 121] on p "Dear [Recipient's Name]," at bounding box center [321, 121] width 247 height 9
click at [395, 132] on p "We’re reaching out to remind you to return to LenderFit and complete your Small…" at bounding box center [321, 141] width 247 height 27
click at [421, 131] on p "We’re reaching out to remind you to return to LenderFit and complete your Credi…" at bounding box center [321, 141] width 247 height 27
click at [236, 200] on button "Send Icon/icon-invite-send" at bounding box center [227, 202] width 65 height 20
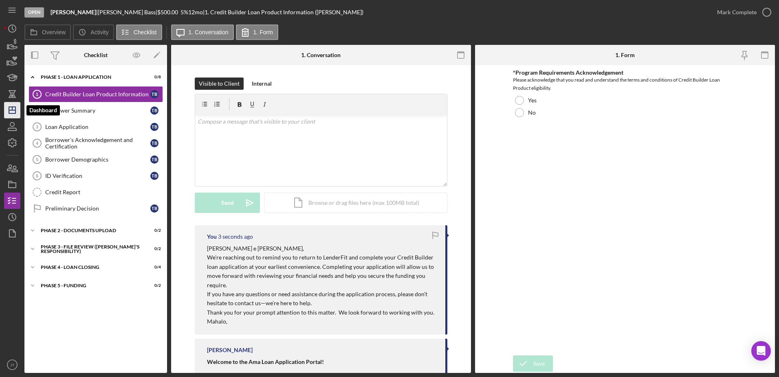
click at [17, 112] on icon "Icon/Dashboard" at bounding box center [12, 110] width 20 height 20
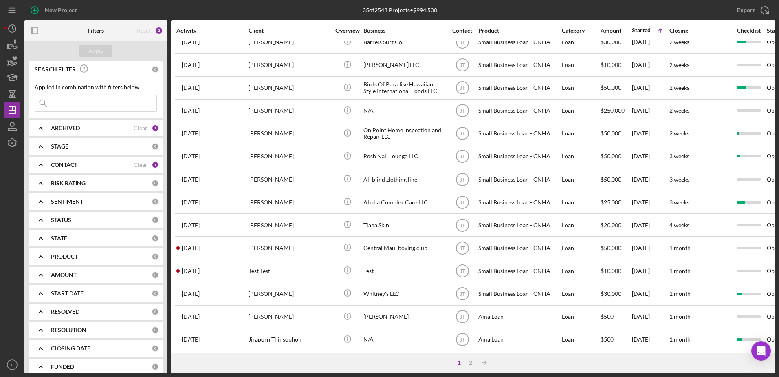
scroll to position [271, 0]
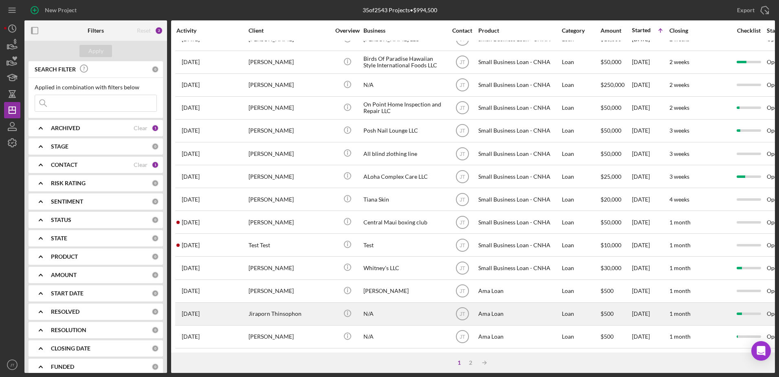
click at [297, 306] on div "Jiraporn Thinsophon" at bounding box center [290, 314] width 82 height 22
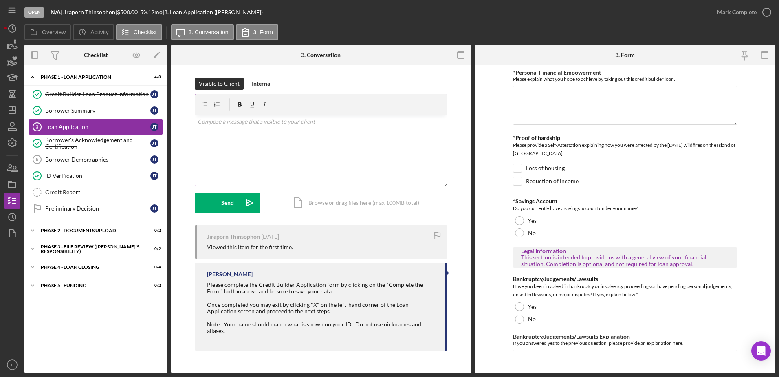
click at [326, 128] on div "v Color teal Color pink Remove color Add row above Add row below Add column bef…" at bounding box center [321, 150] width 252 height 71
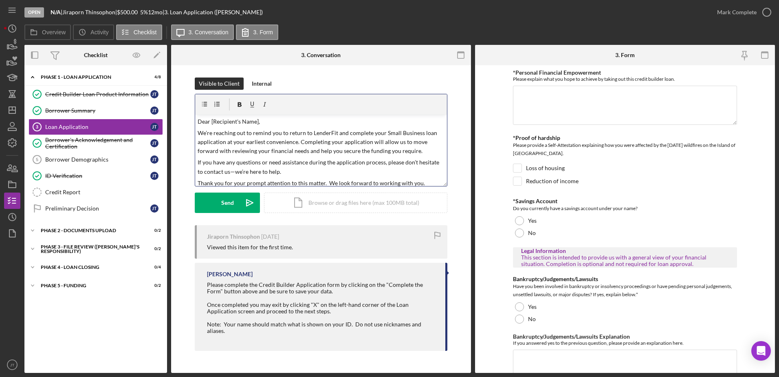
click at [259, 121] on p "Dear [Recipient's Name]," at bounding box center [321, 121] width 247 height 9
click at [258, 121] on p "Dear [Recipient's Name]," at bounding box center [321, 121] width 247 height 9
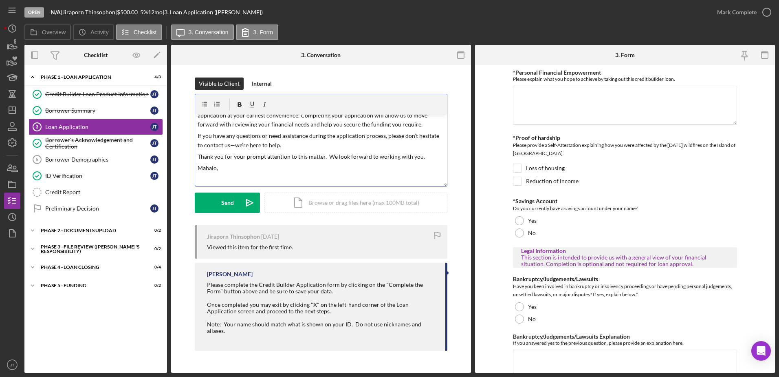
scroll to position [27, 0]
click at [216, 169] on p "Mahalo," at bounding box center [321, 167] width 247 height 9
click at [235, 199] on button "Send Icon/icon-invite-send" at bounding box center [227, 202] width 65 height 20
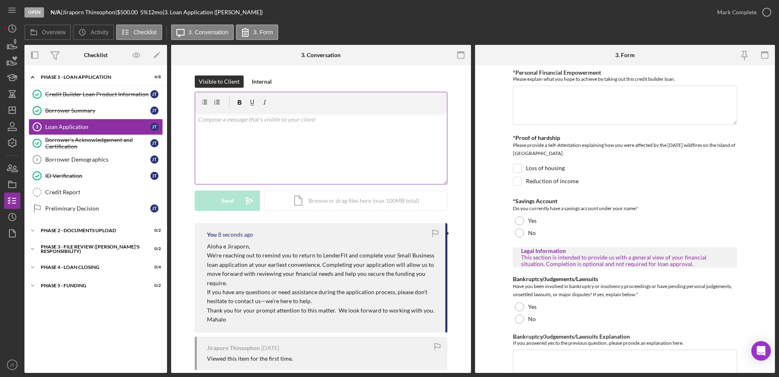
scroll to position [0, 0]
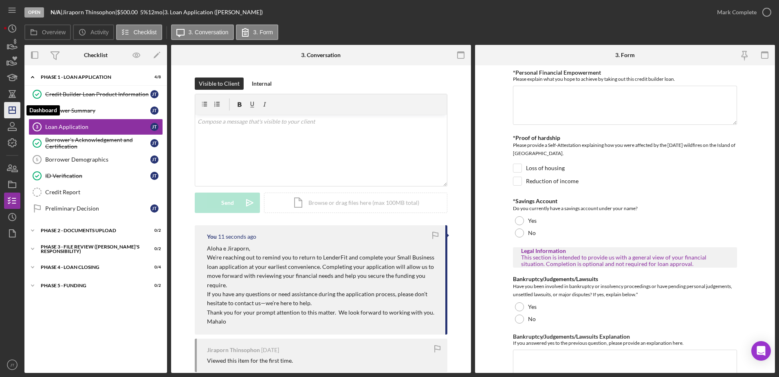
click at [15, 112] on icon "Icon/Dashboard" at bounding box center [12, 110] width 20 height 20
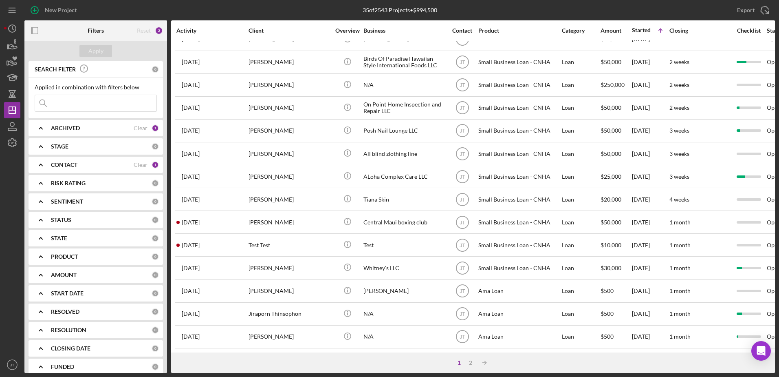
scroll to position [271, 0]
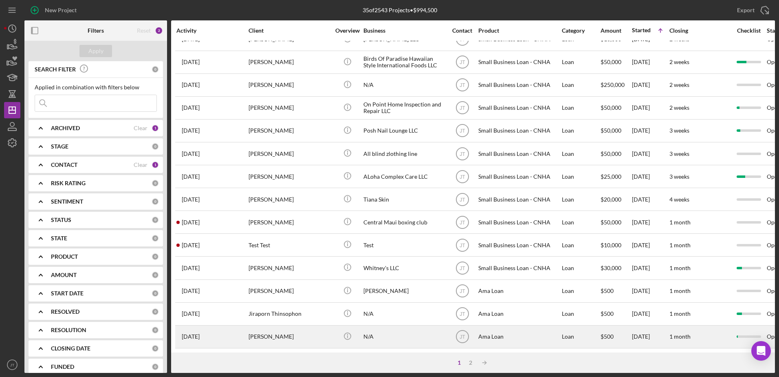
click at [262, 331] on div "[PERSON_NAME]" at bounding box center [290, 337] width 82 height 22
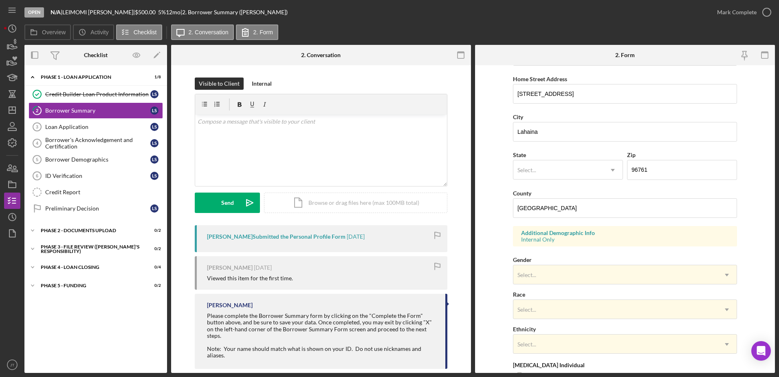
scroll to position [163, 0]
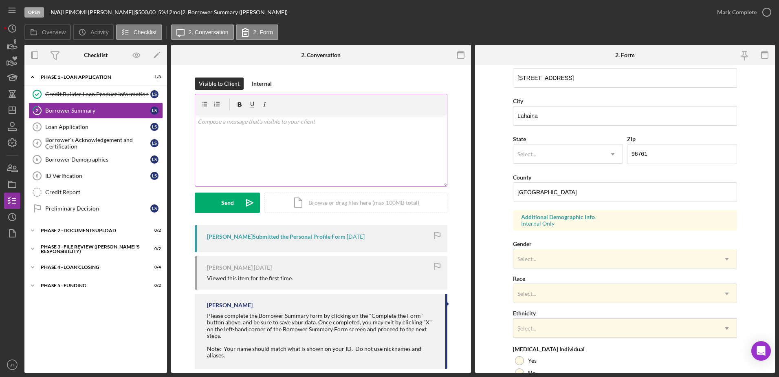
click at [227, 127] on div "v Color teal Color pink Remove color Add row above Add row below Add column bef…" at bounding box center [321, 150] width 252 height 71
click at [248, 130] on div "v Color teal Color pink Remove color Add row above Add row below Add column bef…" at bounding box center [321, 150] width 252 height 71
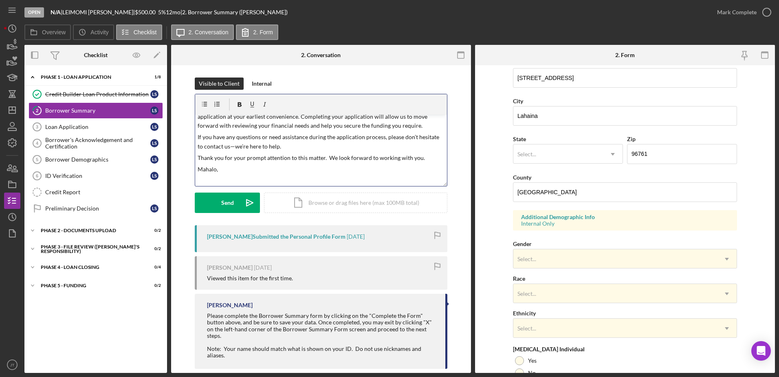
scroll to position [0, 0]
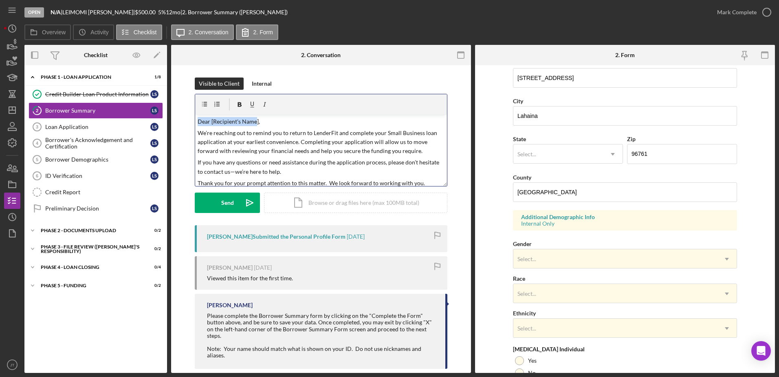
drag, startPoint x: 257, startPoint y: 121, endPoint x: 167, endPoint y: 121, distance: 89.7
click at [167, 121] on div "Overview Internal Workflow Stage Open Icon/Dropdown Arrow Archive (can unarchiv…" at bounding box center [399, 209] width 751 height 328
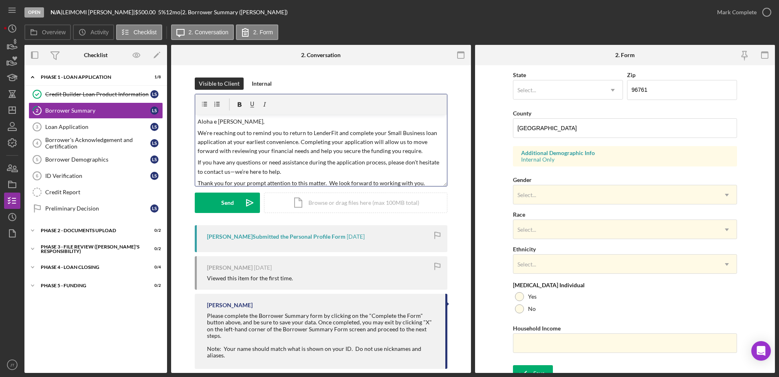
scroll to position [237, 0]
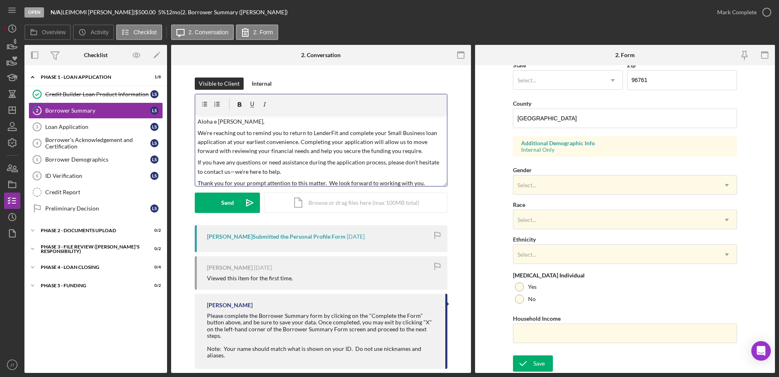
click at [397, 132] on p "We’re reaching out to remind you to return to LenderFit and complete your Small…" at bounding box center [321, 141] width 247 height 27
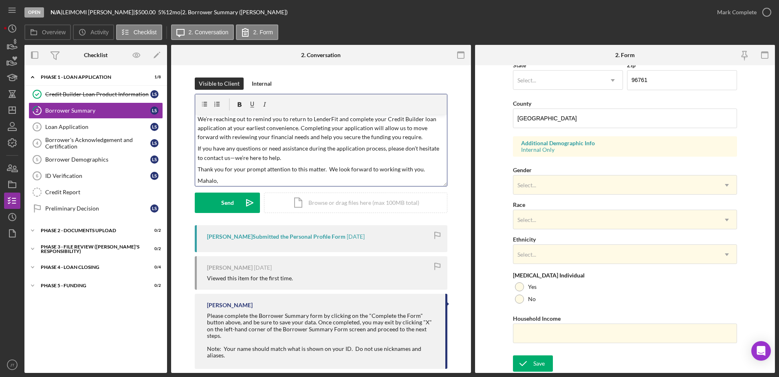
scroll to position [27, 0]
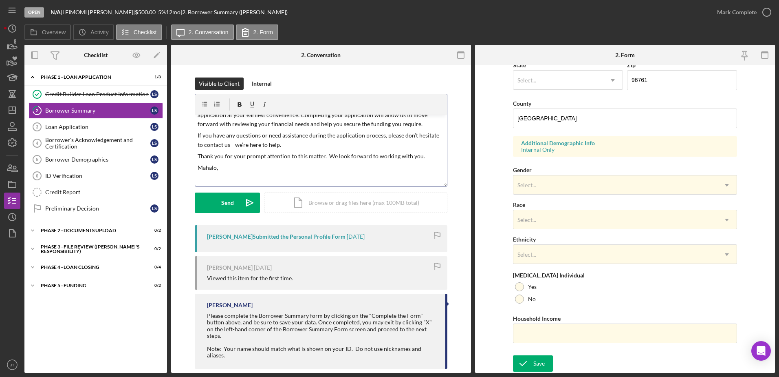
click at [228, 169] on p "Mahalo," at bounding box center [321, 167] width 247 height 9
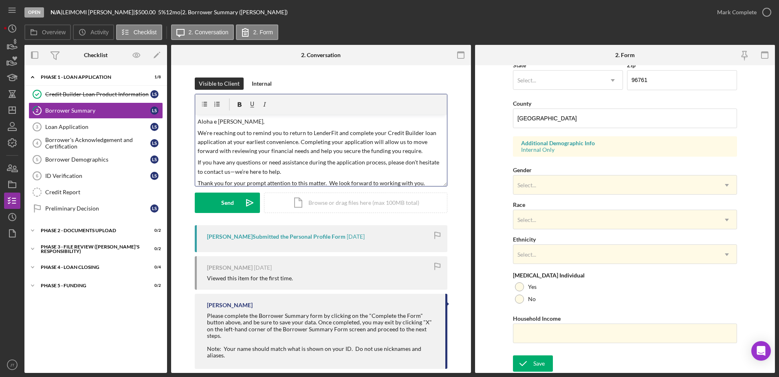
click at [381, 134] on p "We’re reaching out to remind you to return to LenderFit and complete your Credi…" at bounding box center [321, 141] width 247 height 27
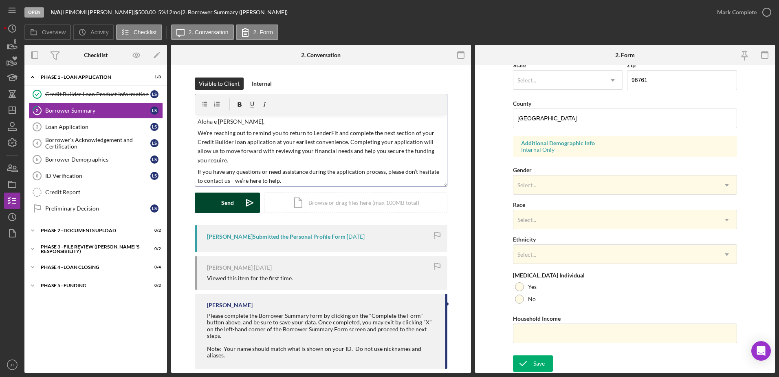
click at [223, 197] on div "Send" at bounding box center [227, 202] width 13 height 20
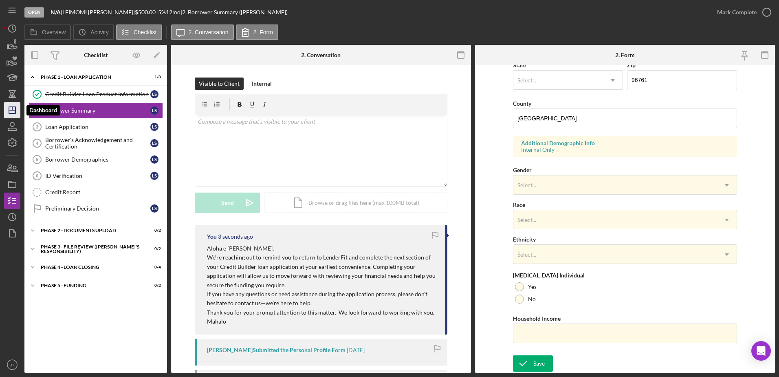
click at [17, 114] on icon "Icon/Dashboard" at bounding box center [12, 110] width 20 height 20
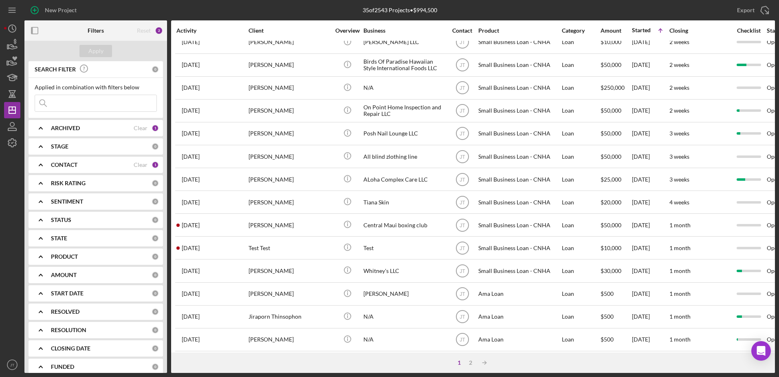
scroll to position [271, 0]
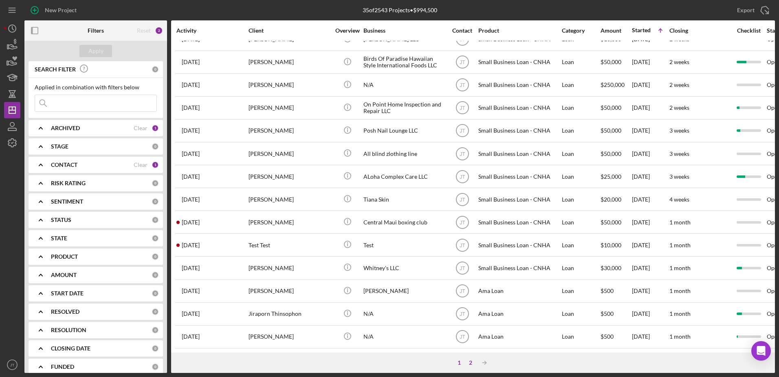
click at [474, 362] on div "2" at bounding box center [470, 362] width 11 height 7
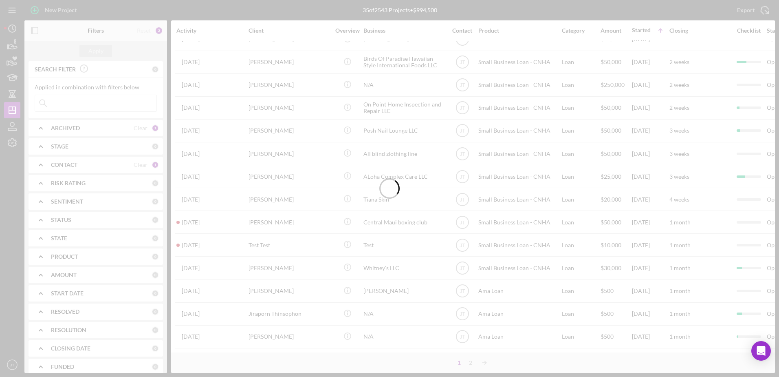
scroll to position [0, 0]
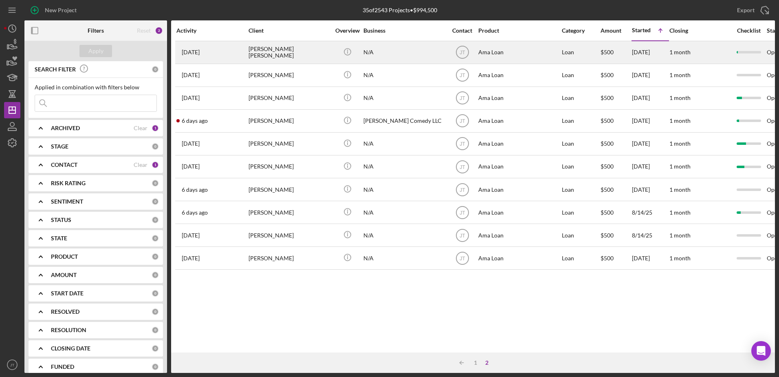
click at [261, 54] on div "[PERSON_NAME] [PERSON_NAME]" at bounding box center [290, 53] width 82 height 22
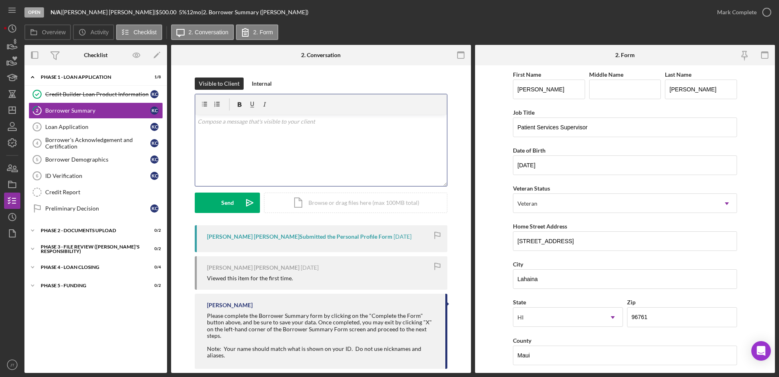
click at [246, 126] on p at bounding box center [321, 121] width 247 height 9
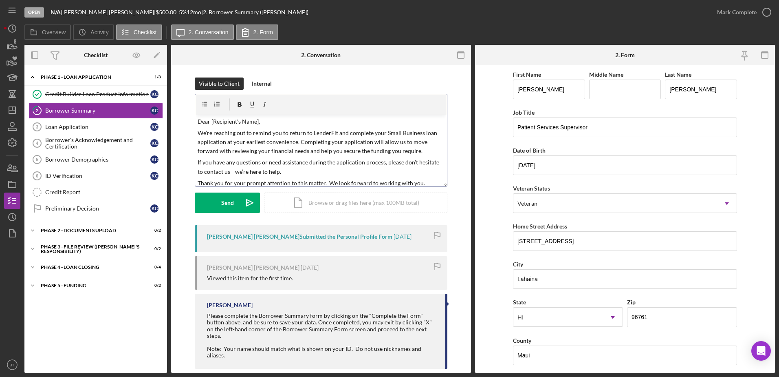
click at [258, 122] on p "Dear [Recipient's Name]," at bounding box center [321, 121] width 247 height 9
click at [371, 132] on p "We’re reaching out to remind you to return to LenderFit and complete your Small…" at bounding box center [321, 141] width 247 height 27
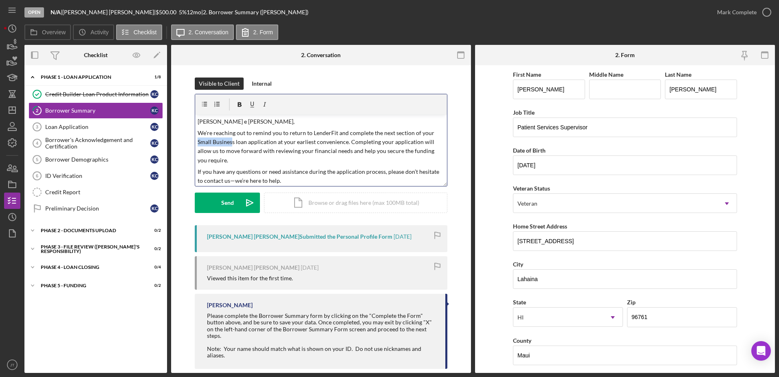
drag, startPoint x: 233, startPoint y: 142, endPoint x: 196, endPoint y: 143, distance: 36.7
click at [196, 143] on div "v Color teal Color pink Remove color Add row above Add row below Add column bef…" at bounding box center [321, 150] width 252 height 71
click at [199, 141] on p "We’re reaching out to remind you to return to LenderFit and complete the next s…" at bounding box center [321, 146] width 247 height 37
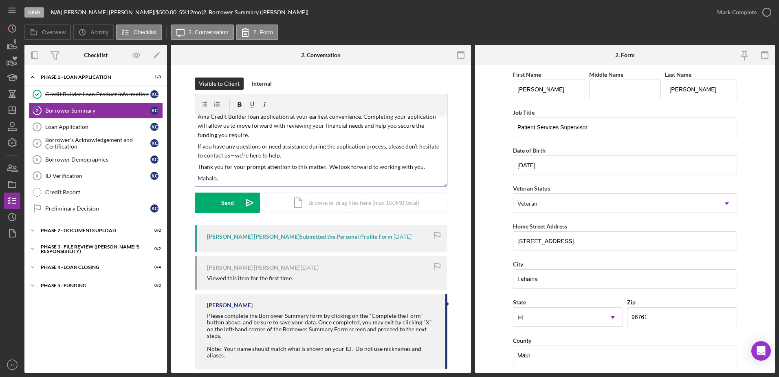
scroll to position [36, 0]
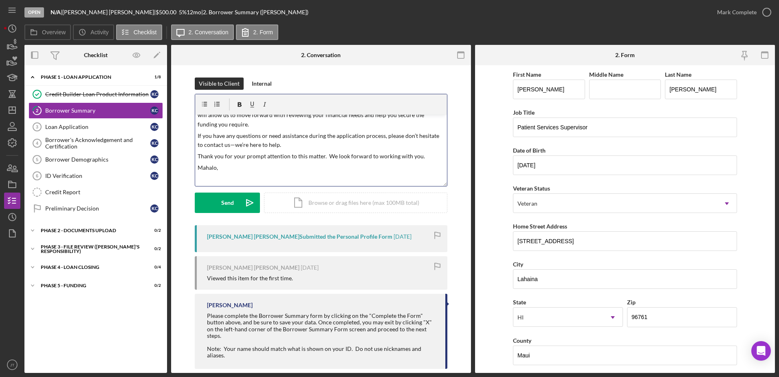
click at [225, 166] on p "Mahalo," at bounding box center [321, 167] width 247 height 9
click at [226, 207] on div "Send" at bounding box center [227, 202] width 13 height 20
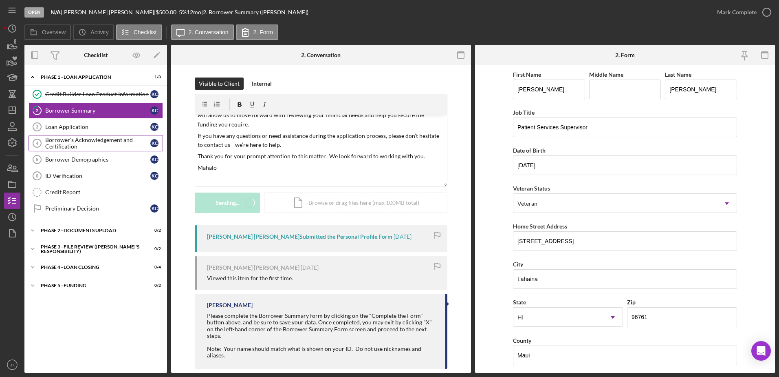
scroll to position [0, 0]
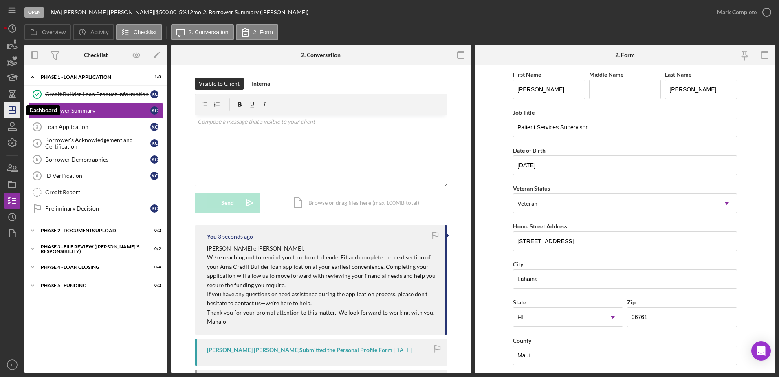
click at [16, 111] on icon "Icon/Dashboard" at bounding box center [12, 110] width 20 height 20
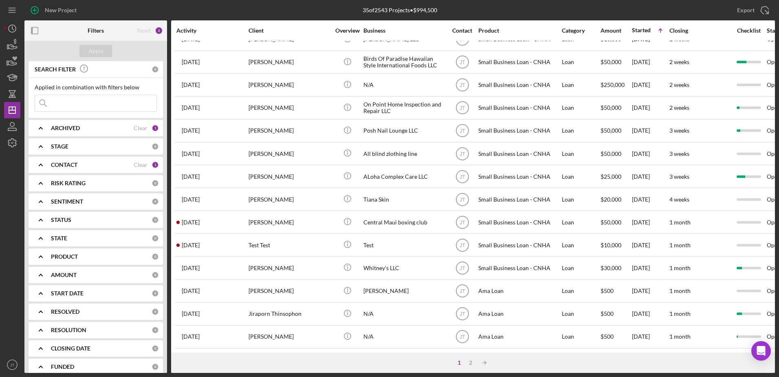
scroll to position [271, 0]
click at [472, 363] on div "2" at bounding box center [470, 362] width 11 height 7
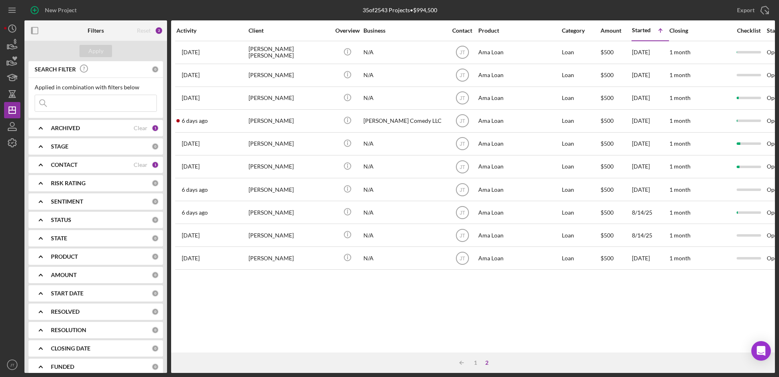
scroll to position [0, 0]
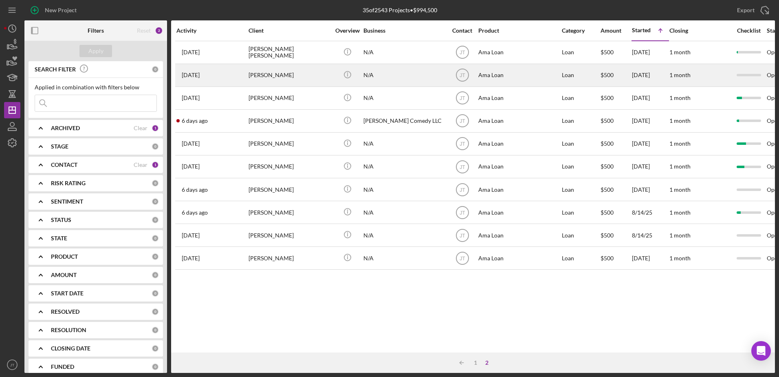
click at [283, 78] on div "[PERSON_NAME]" at bounding box center [290, 75] width 82 height 22
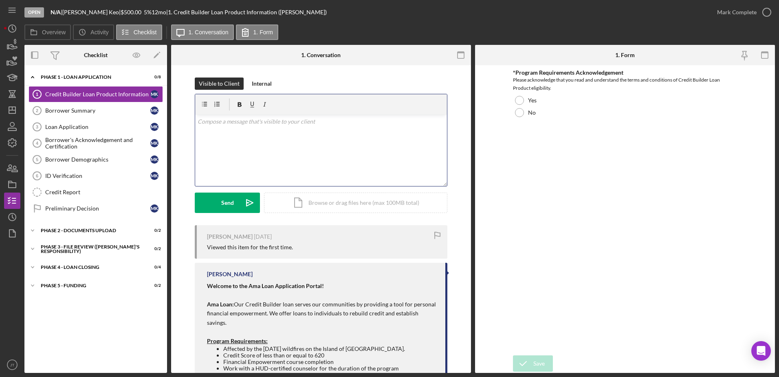
click at [216, 127] on div "v Color teal Color pink Remove color Add row above Add row below Add column bef…" at bounding box center [321, 150] width 252 height 71
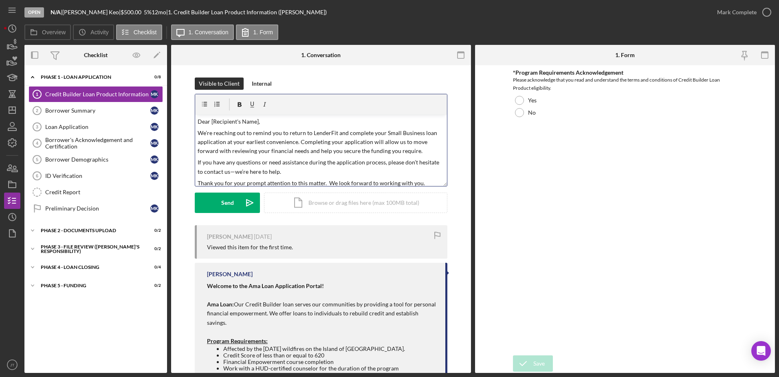
click at [256, 122] on p "Dear [Recipient's Name]," at bounding box center [321, 121] width 247 height 9
click at [419, 133] on p "We’re reaching out to remind you to return to LenderFit and complete your Small…" at bounding box center [321, 141] width 247 height 27
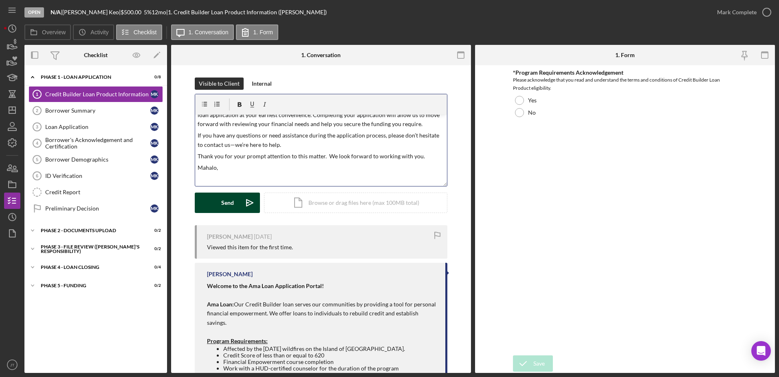
click at [219, 194] on button "Send Icon/icon-invite-send" at bounding box center [227, 202] width 65 height 20
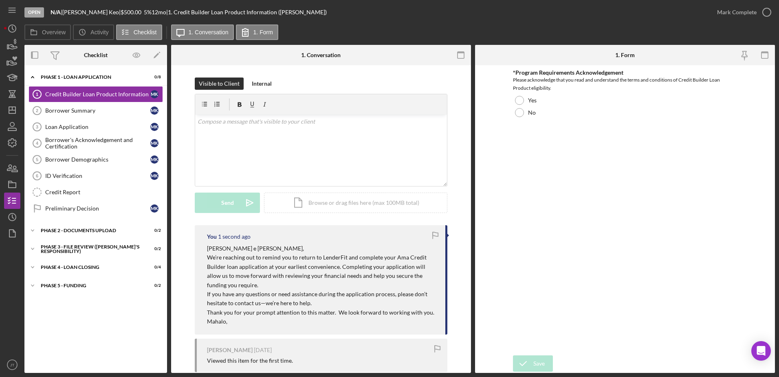
scroll to position [0, 0]
click at [15, 108] on icon "Icon/Dashboard" at bounding box center [12, 110] width 20 height 20
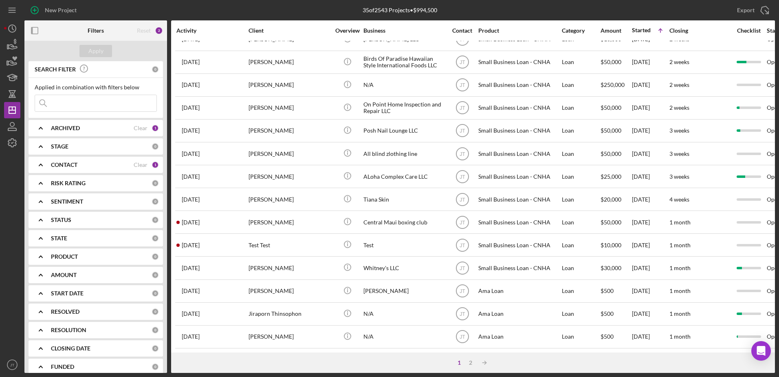
scroll to position [271, 0]
click at [470, 362] on div "2" at bounding box center [470, 362] width 11 height 7
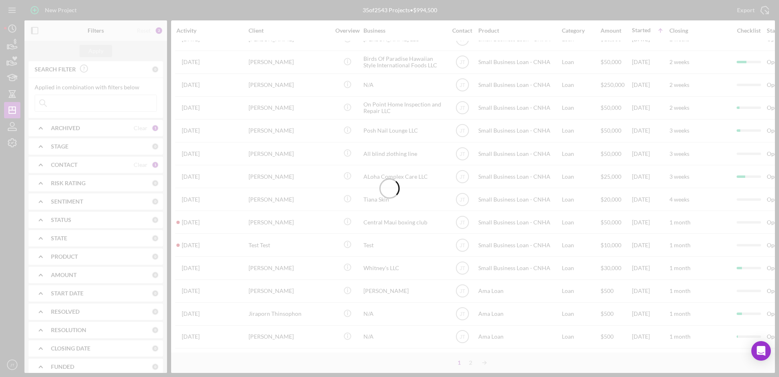
scroll to position [0, 0]
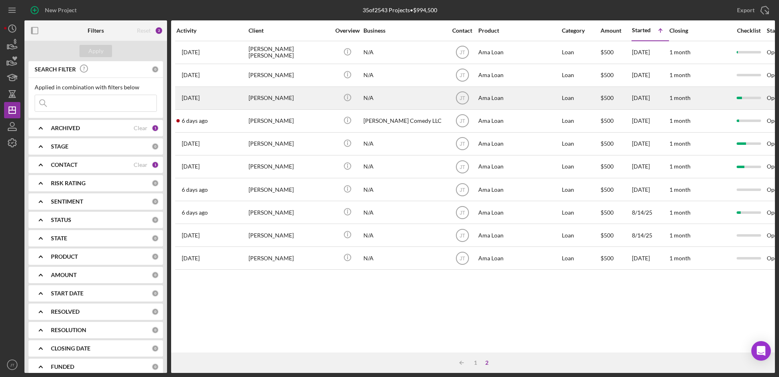
click at [277, 100] on div "[PERSON_NAME]" at bounding box center [290, 98] width 82 height 22
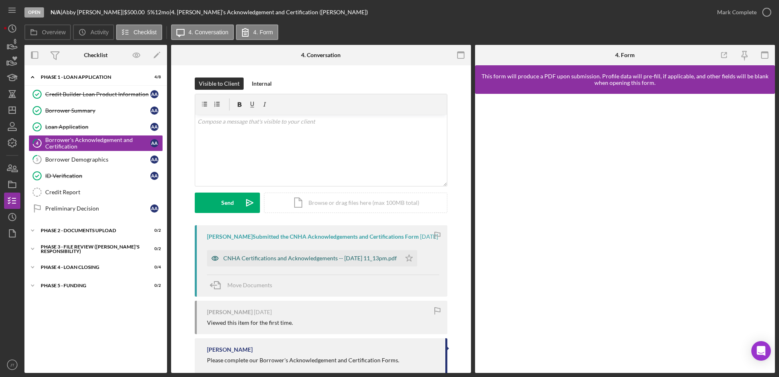
click at [324, 261] on div "CNHA Certifications and Acknowledgements -- [DATE] 11_13pm.pdf" at bounding box center [310, 258] width 174 height 7
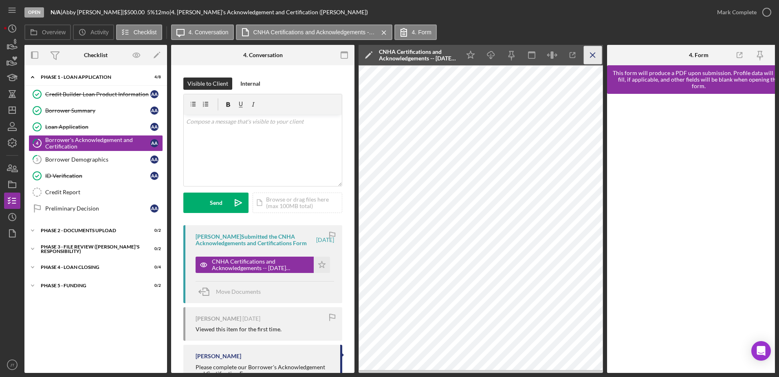
click at [593, 56] on icon "Icon/Menu Close" at bounding box center [593, 55] width 18 height 18
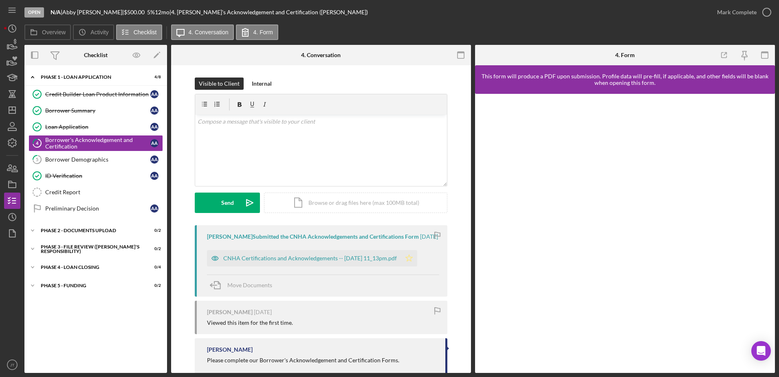
click at [413, 261] on polygon "button" at bounding box center [409, 257] width 7 height 7
click at [763, 11] on icon "button" at bounding box center [767, 12] width 20 height 20
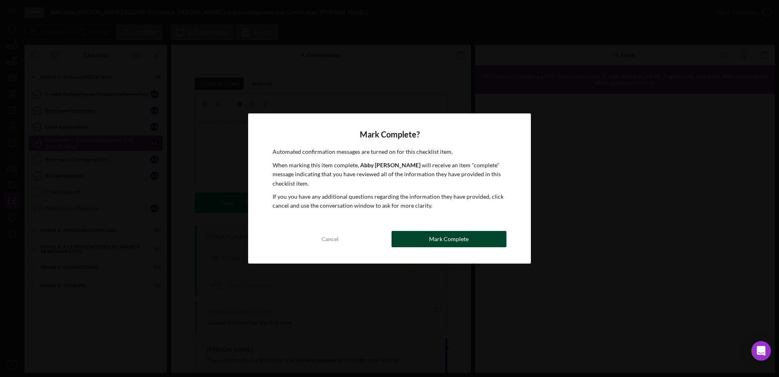
click at [423, 235] on button "Mark Complete" at bounding box center [449, 239] width 115 height 16
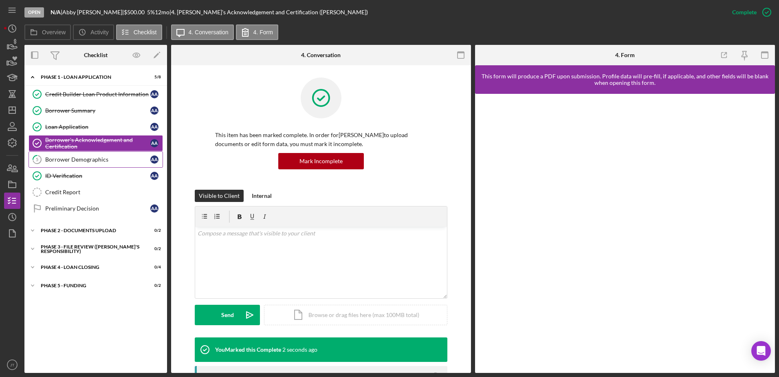
click at [95, 165] on link "5 Borrower Demographics A A" at bounding box center [96, 159] width 134 height 16
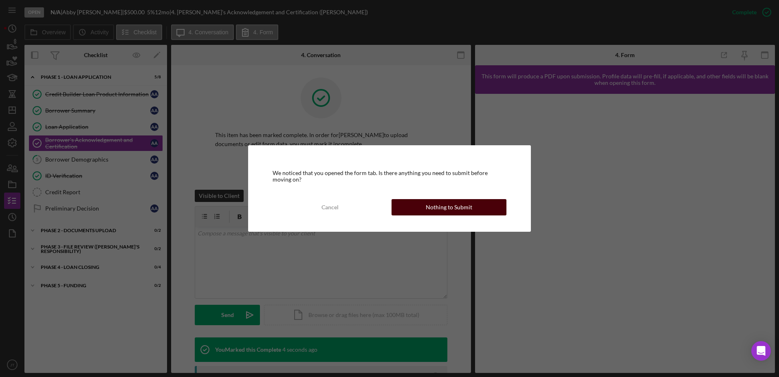
click at [461, 209] on div "Nothing to Submit" at bounding box center [449, 207] width 46 height 16
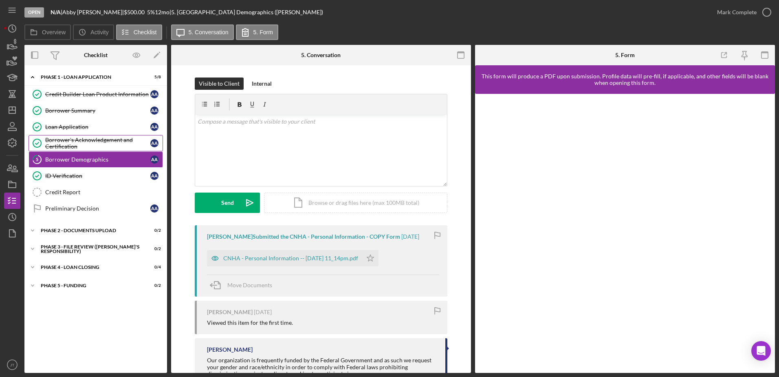
click at [60, 145] on div "Borrower's Acknowledgement and Certification" at bounding box center [97, 143] width 105 height 13
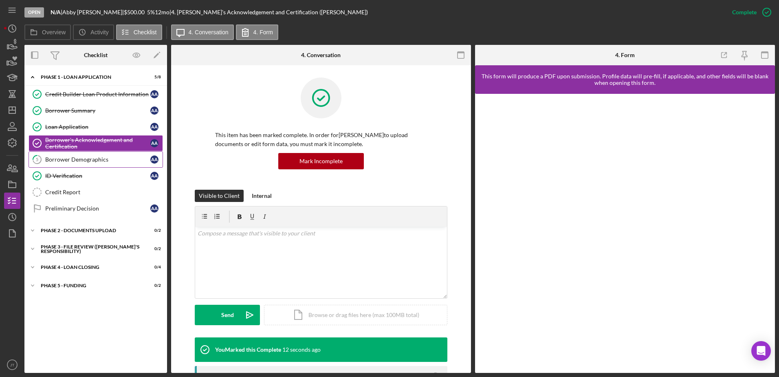
click at [81, 157] on div "Borrower Demographics" at bounding box center [97, 159] width 105 height 7
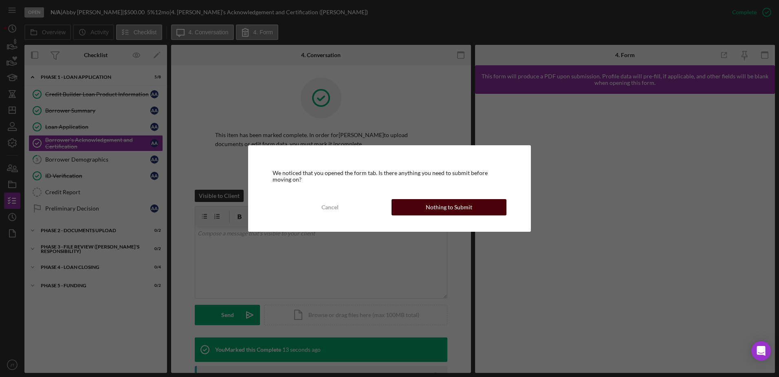
click at [430, 208] on div "Nothing to Submit" at bounding box center [449, 207] width 46 height 16
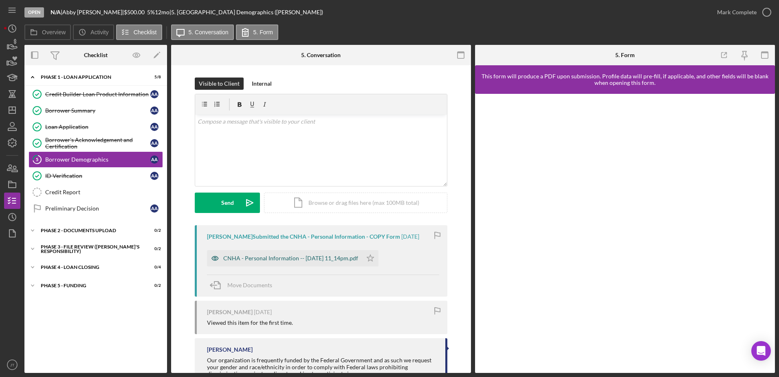
click at [342, 258] on div "CNHA - Personal Information -- [DATE] 11_14pm.pdf" at bounding box center [290, 258] width 135 height 7
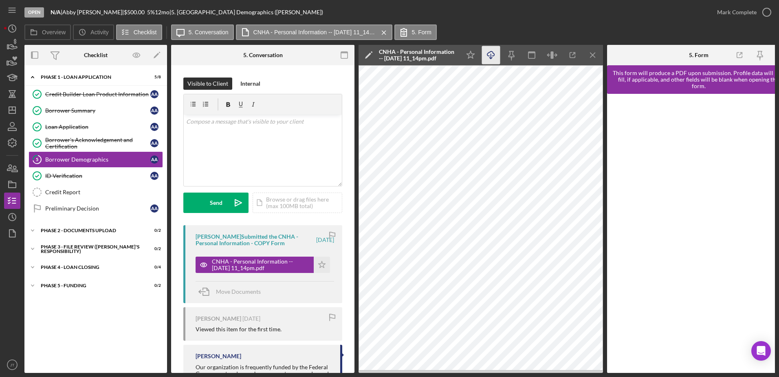
click at [493, 59] on icon "Icon/Download" at bounding box center [491, 55] width 18 height 18
click at [592, 54] on line "button" at bounding box center [593, 55] width 4 height 4
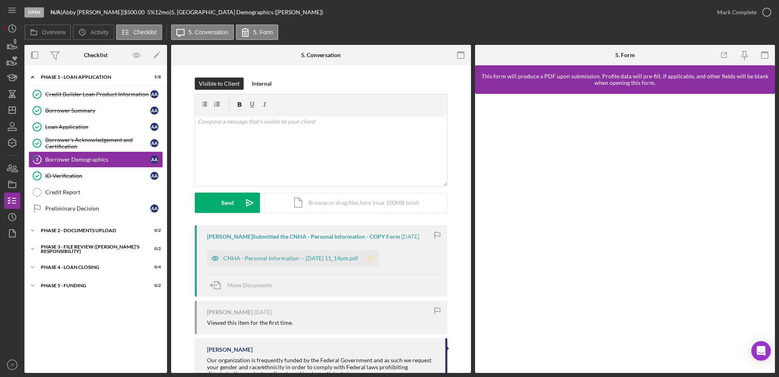
click at [375, 256] on icon "Icon/Star" at bounding box center [370, 258] width 16 height 16
click at [767, 14] on icon "button" at bounding box center [767, 12] width 20 height 20
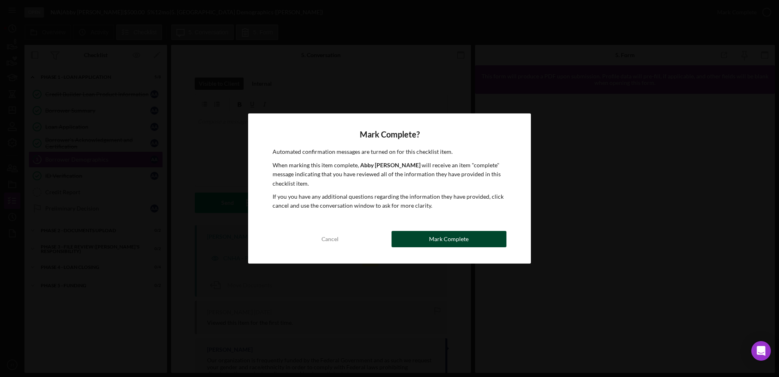
click at [418, 235] on button "Mark Complete" at bounding box center [449, 239] width 115 height 16
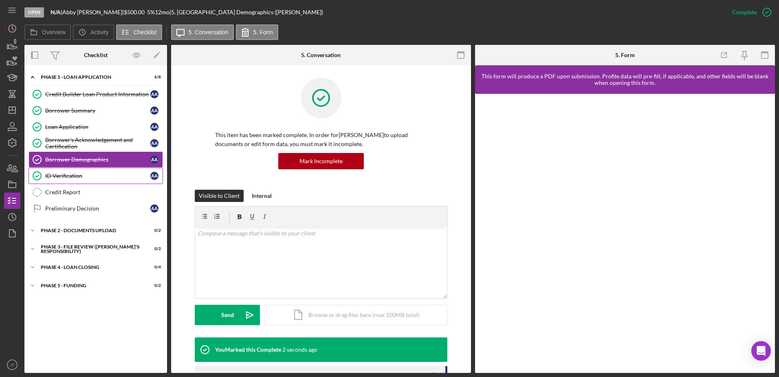
click at [97, 180] on link "ID Verification ID Verification A A" at bounding box center [96, 176] width 134 height 16
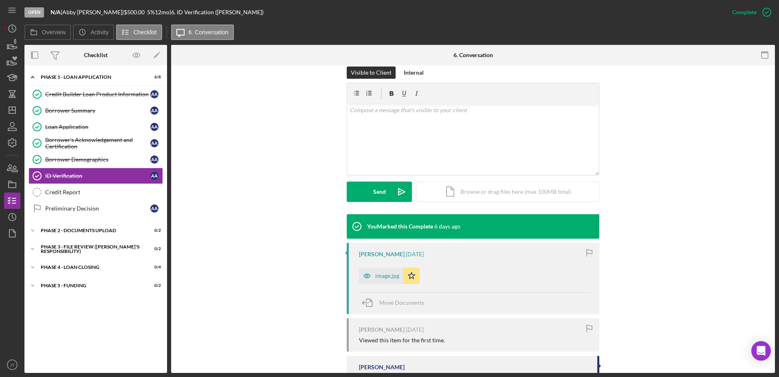
scroll to position [158, 0]
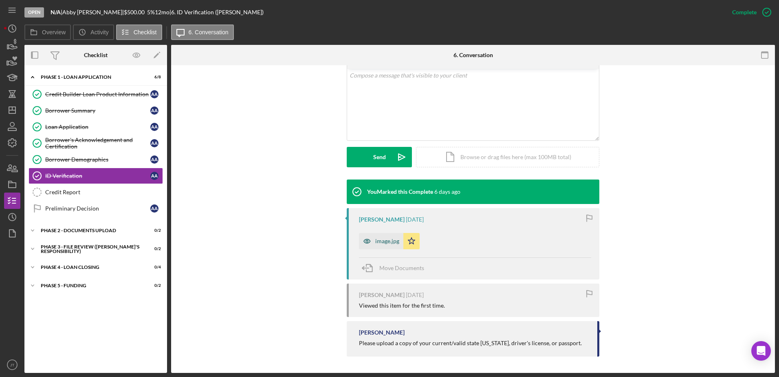
click at [383, 238] on div "image.jpg" at bounding box center [387, 241] width 24 height 7
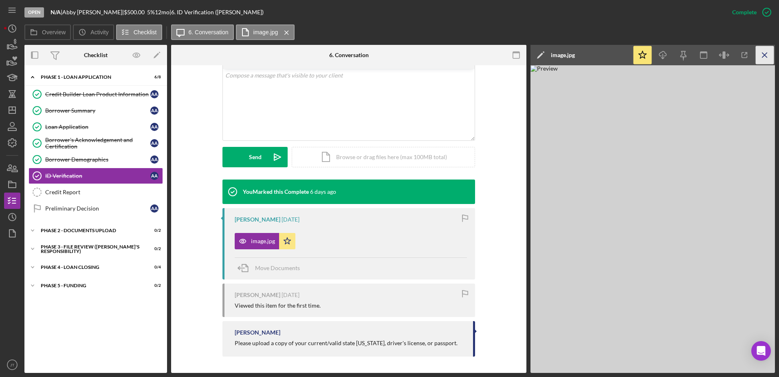
click at [766, 58] on icon "Icon/Menu Close" at bounding box center [765, 55] width 18 height 18
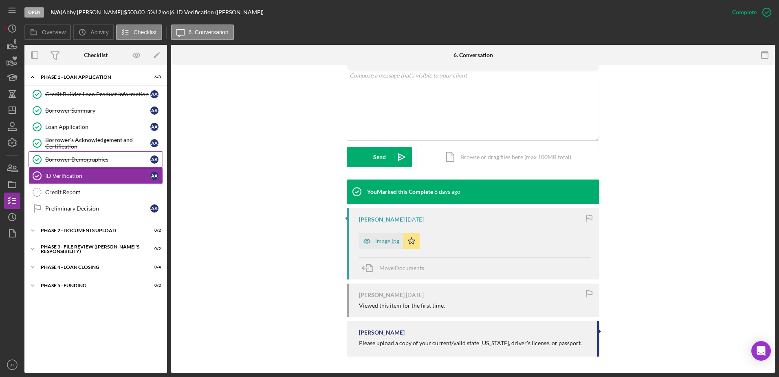
click at [89, 163] on link "Borrower Demographics Borrower Demographics A A" at bounding box center [96, 159] width 134 height 16
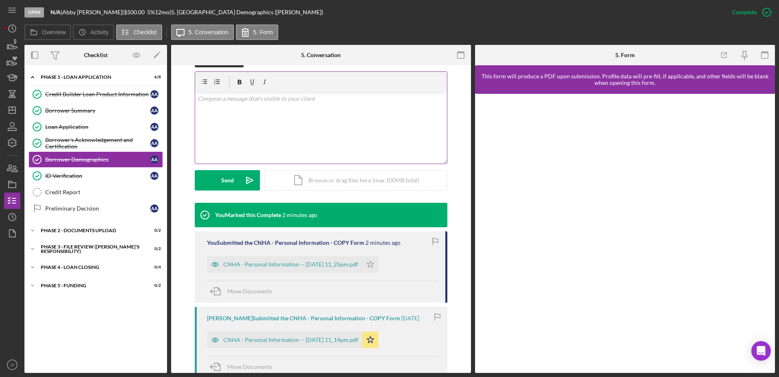
scroll to position [163, 0]
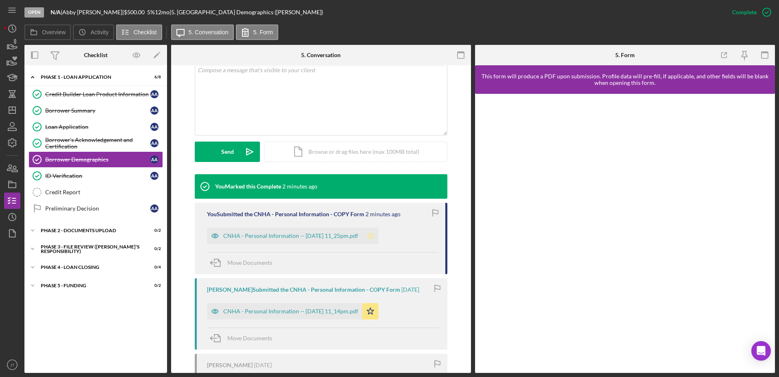
click at [379, 229] on icon "Icon/Star" at bounding box center [370, 235] width 16 height 16
click at [374, 235] on polygon "button" at bounding box center [370, 235] width 7 height 7
click at [115, 112] on div "Borrower Summary" at bounding box center [97, 110] width 105 height 7
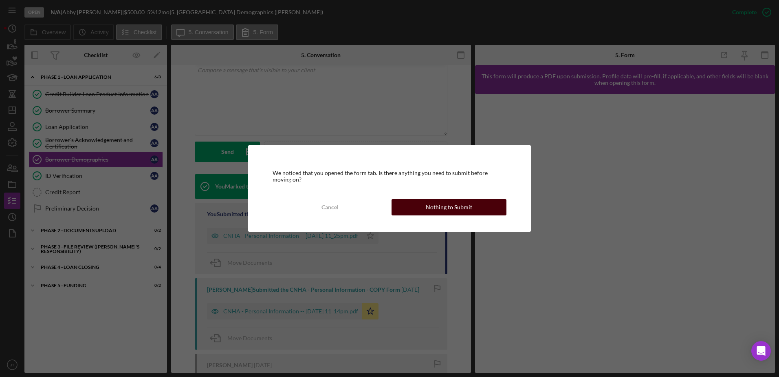
click at [439, 201] on div "Nothing to Submit" at bounding box center [449, 207] width 46 height 16
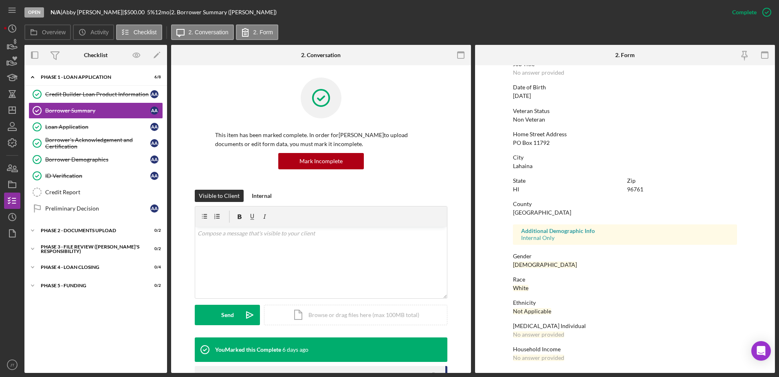
scroll to position [73, 0]
